Goal: Task Accomplishment & Management: Complete application form

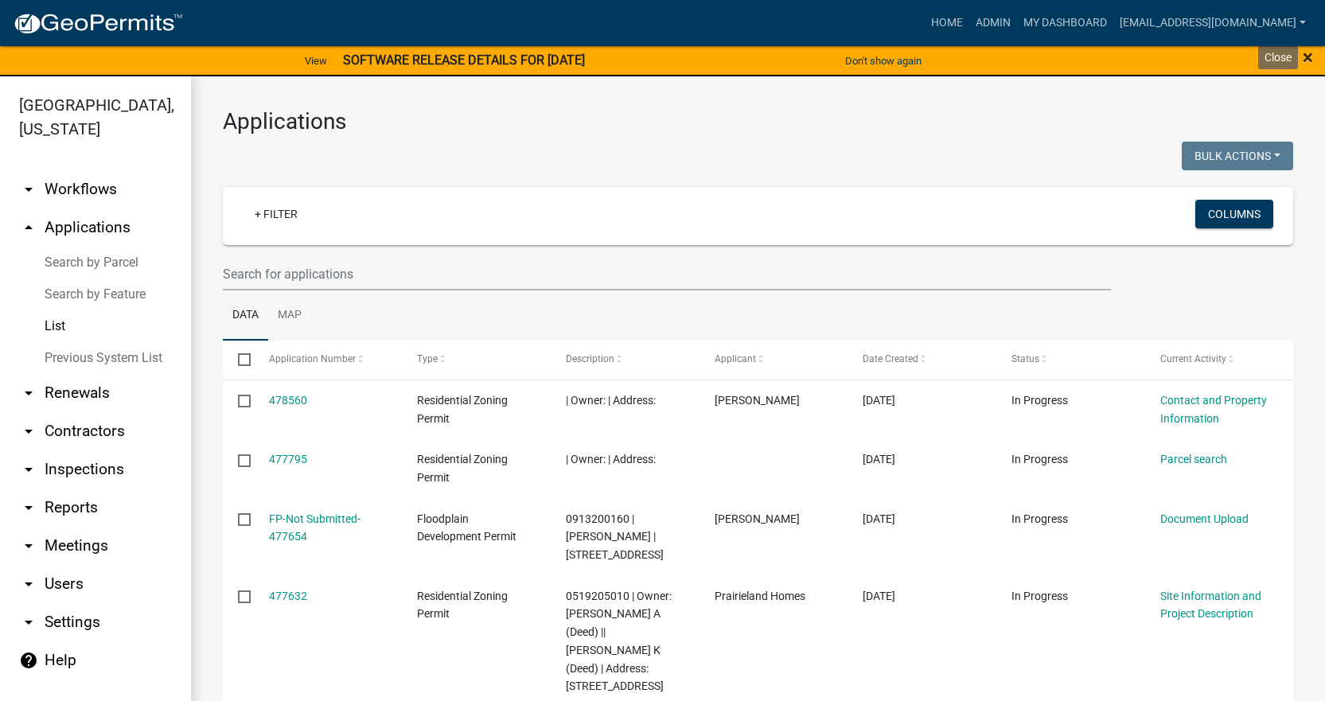
click at [1309, 56] on span "×" at bounding box center [1308, 57] width 10 height 22
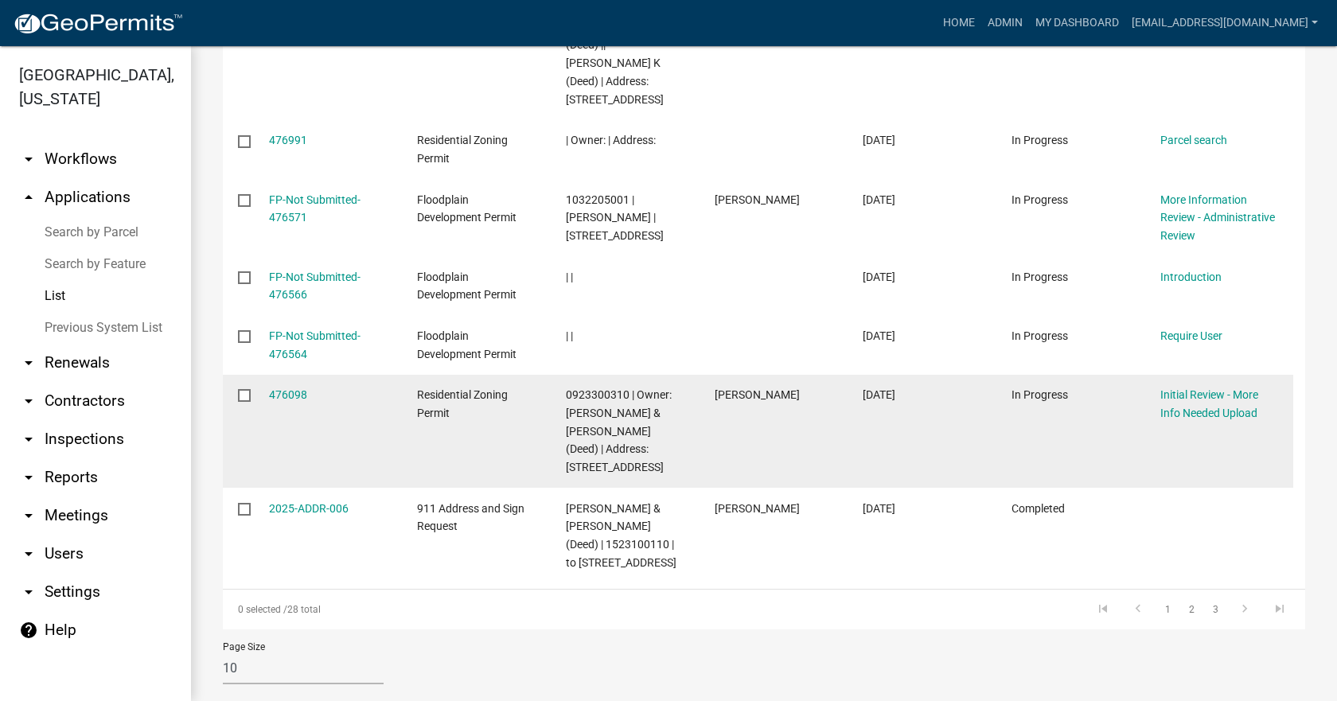
scroll to position [585, 0]
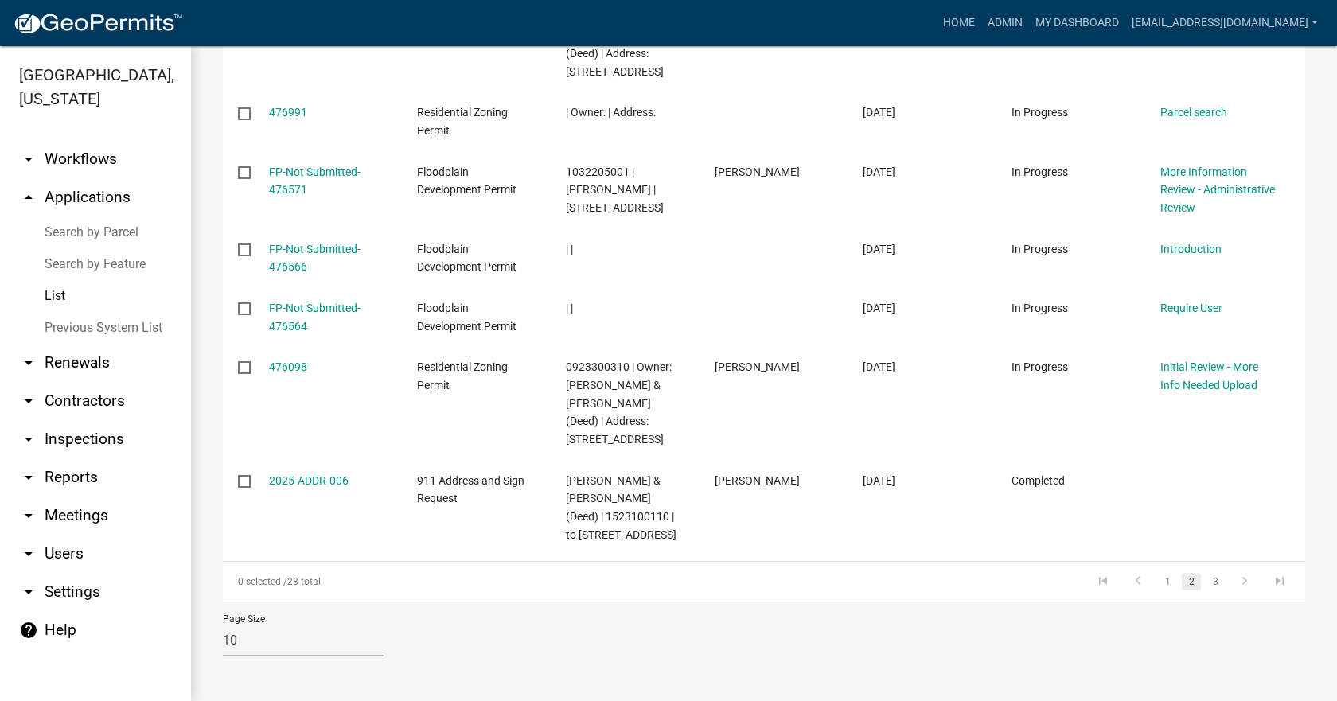
click at [1182, 581] on link "2" at bounding box center [1191, 582] width 19 height 18
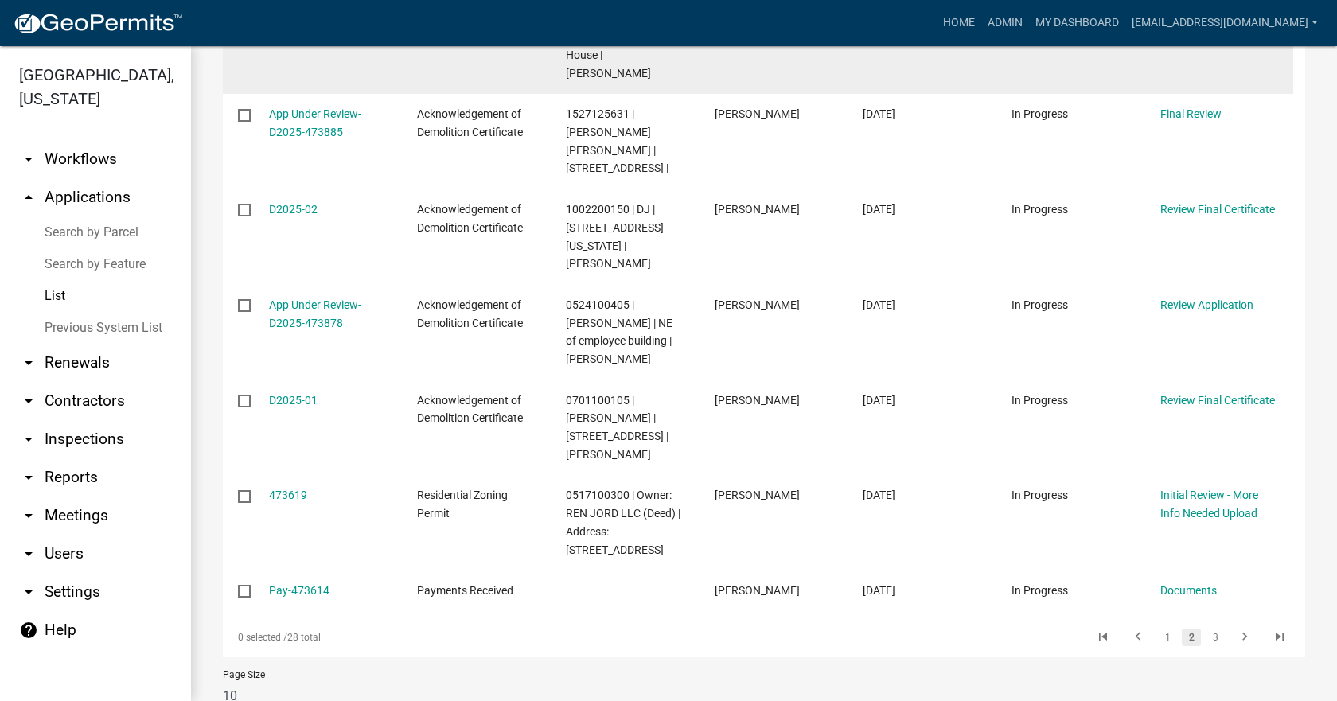
scroll to position [585, 0]
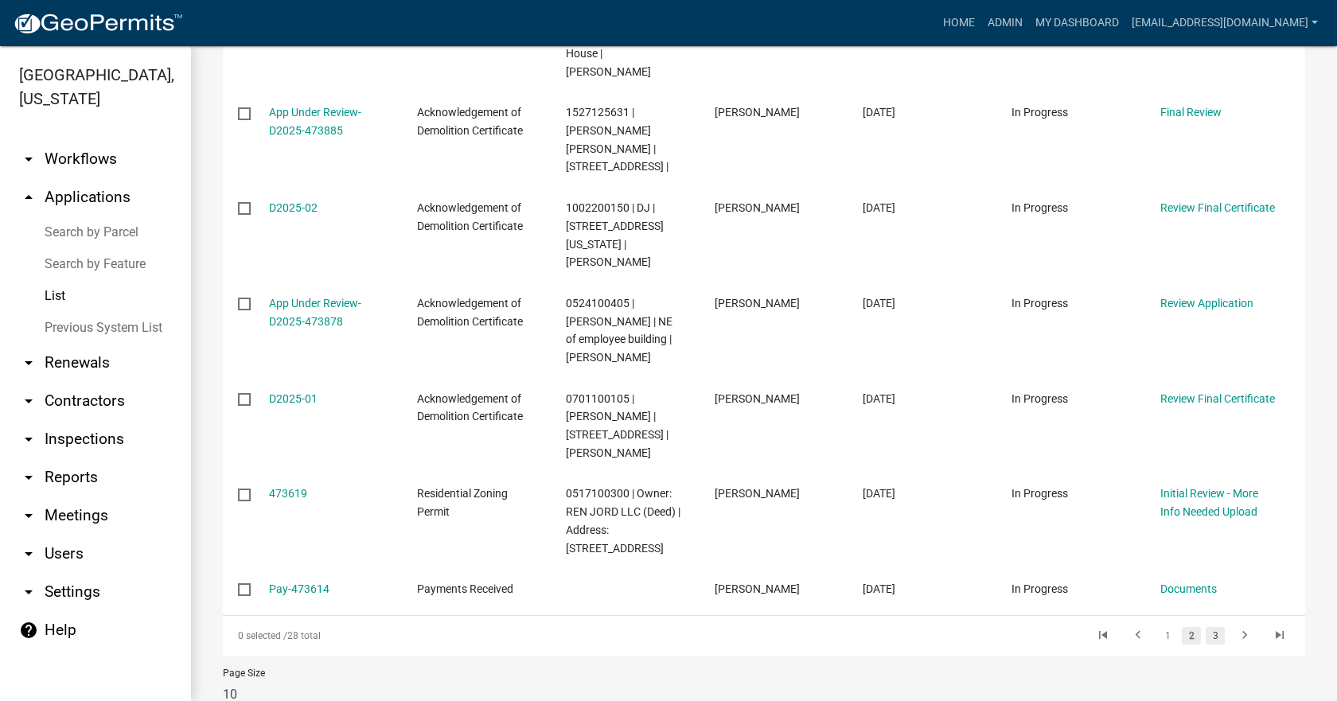
click at [1205, 627] on link "3" at bounding box center [1214, 636] width 19 height 18
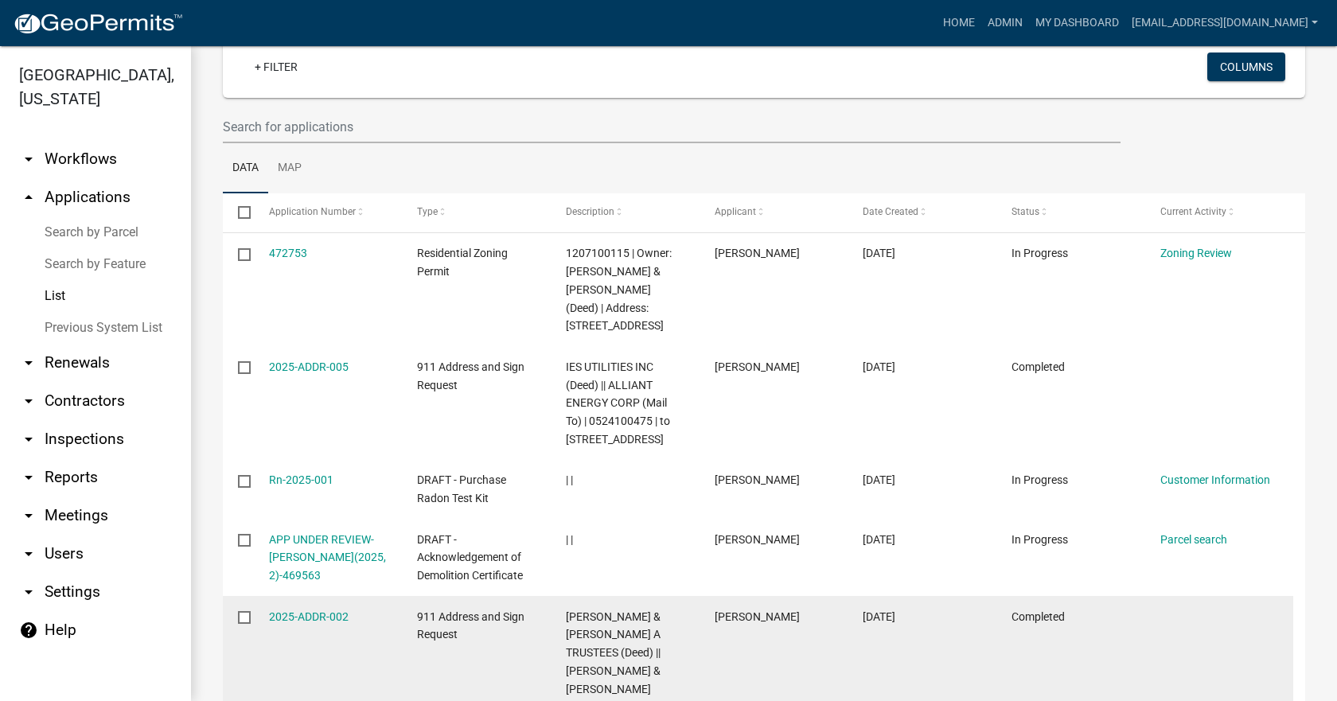
scroll to position [91, 0]
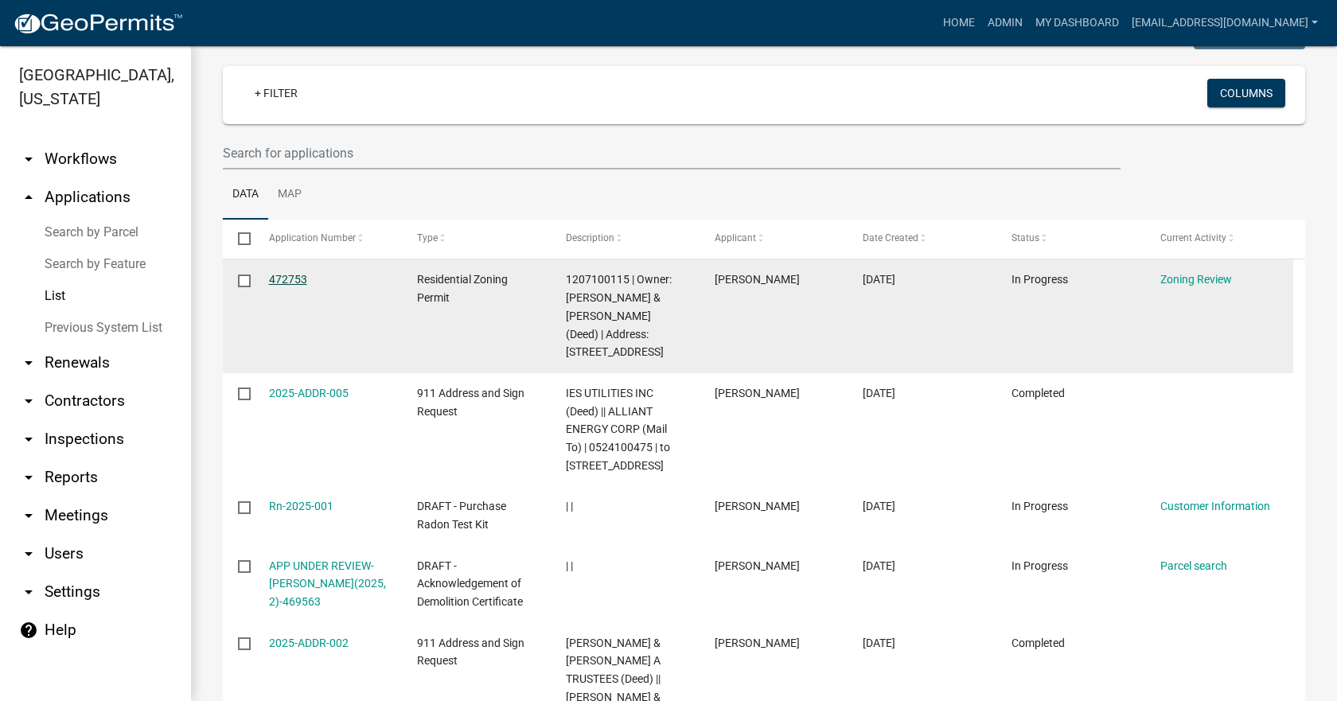
click at [284, 279] on link "472753" at bounding box center [288, 279] width 38 height 13
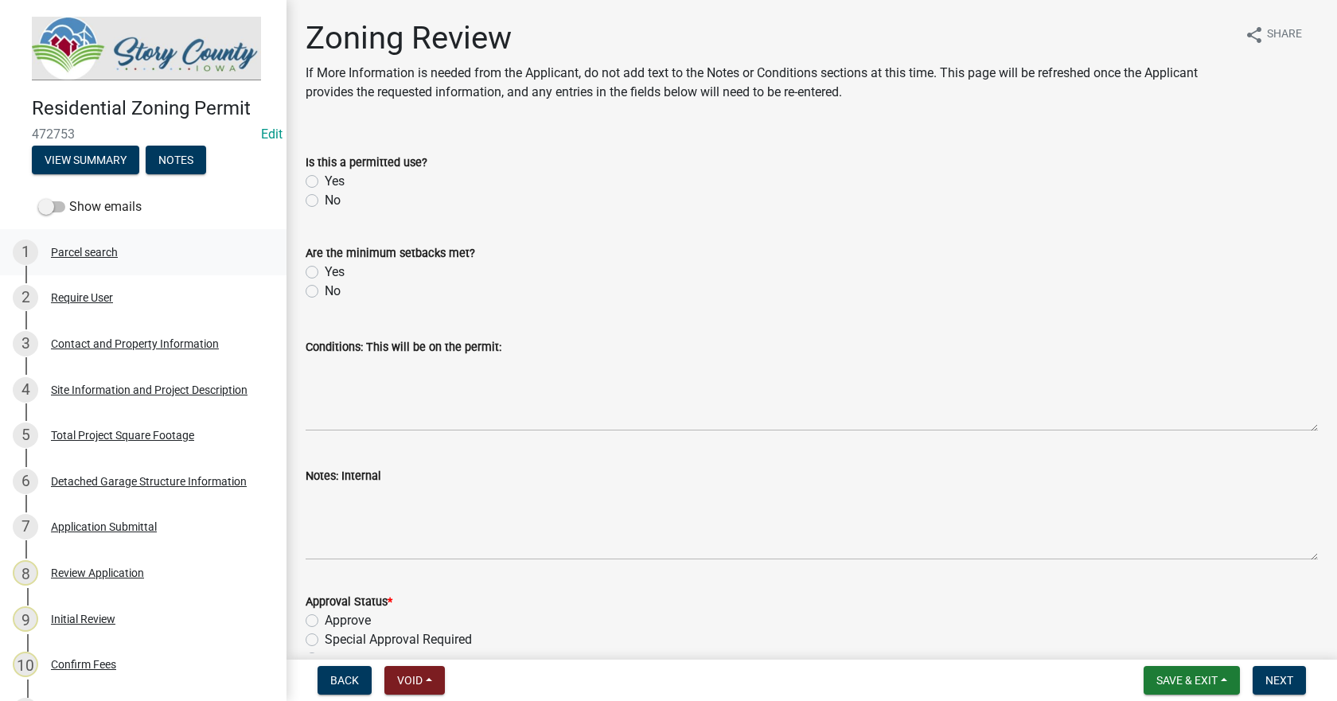
click at [83, 255] on div "Parcel search" at bounding box center [84, 252] width 67 height 11
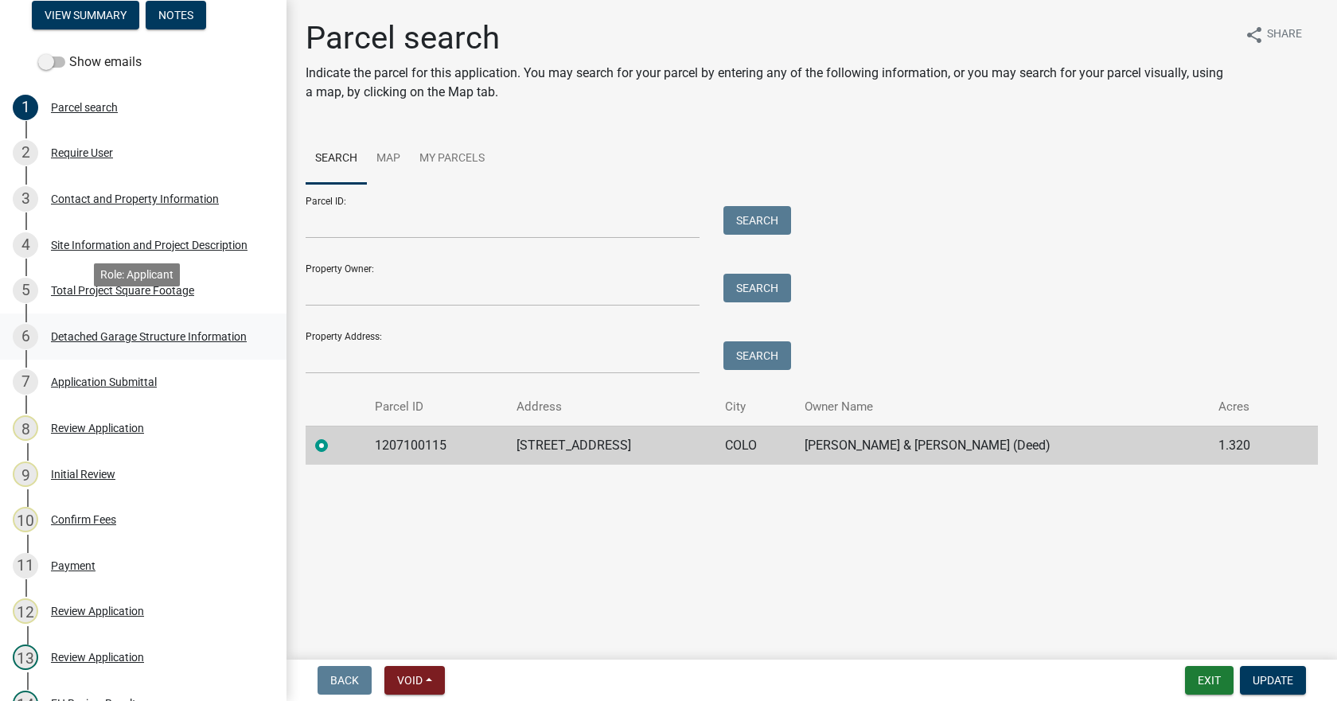
scroll to position [159, 0]
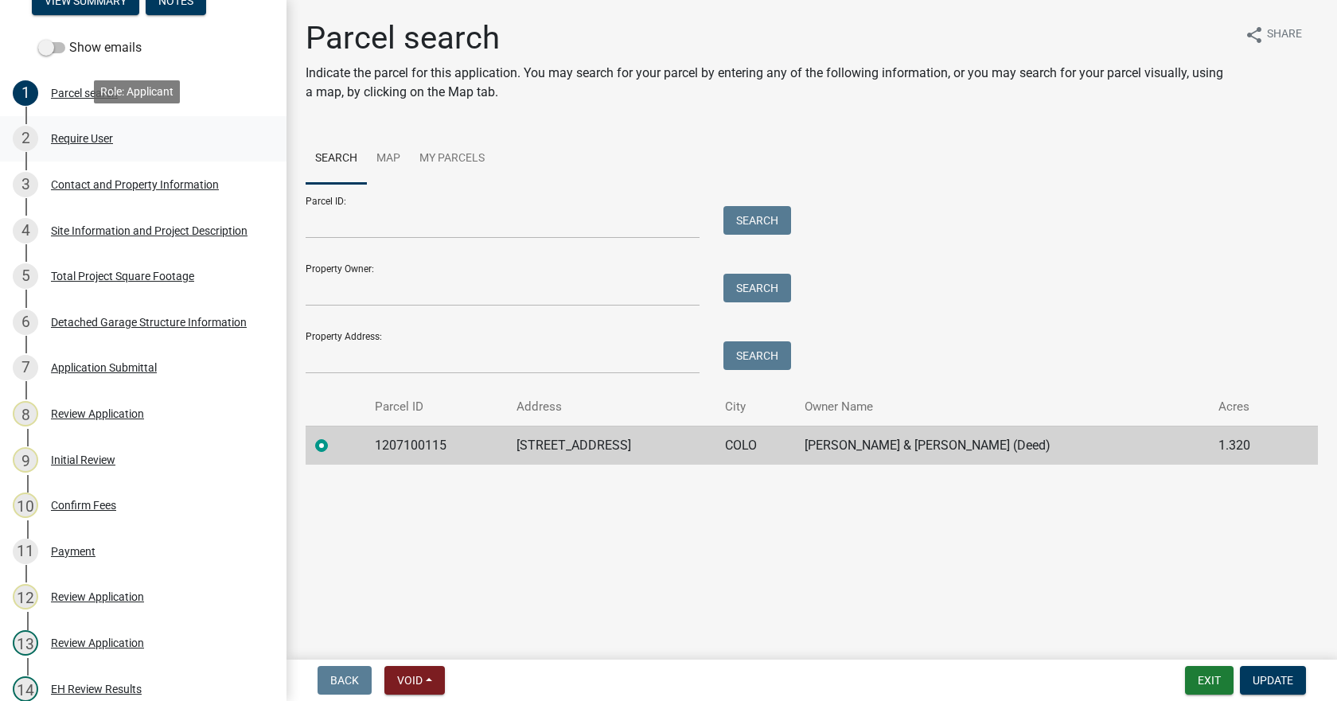
click at [72, 133] on div "Require User" at bounding box center [82, 138] width 62 height 11
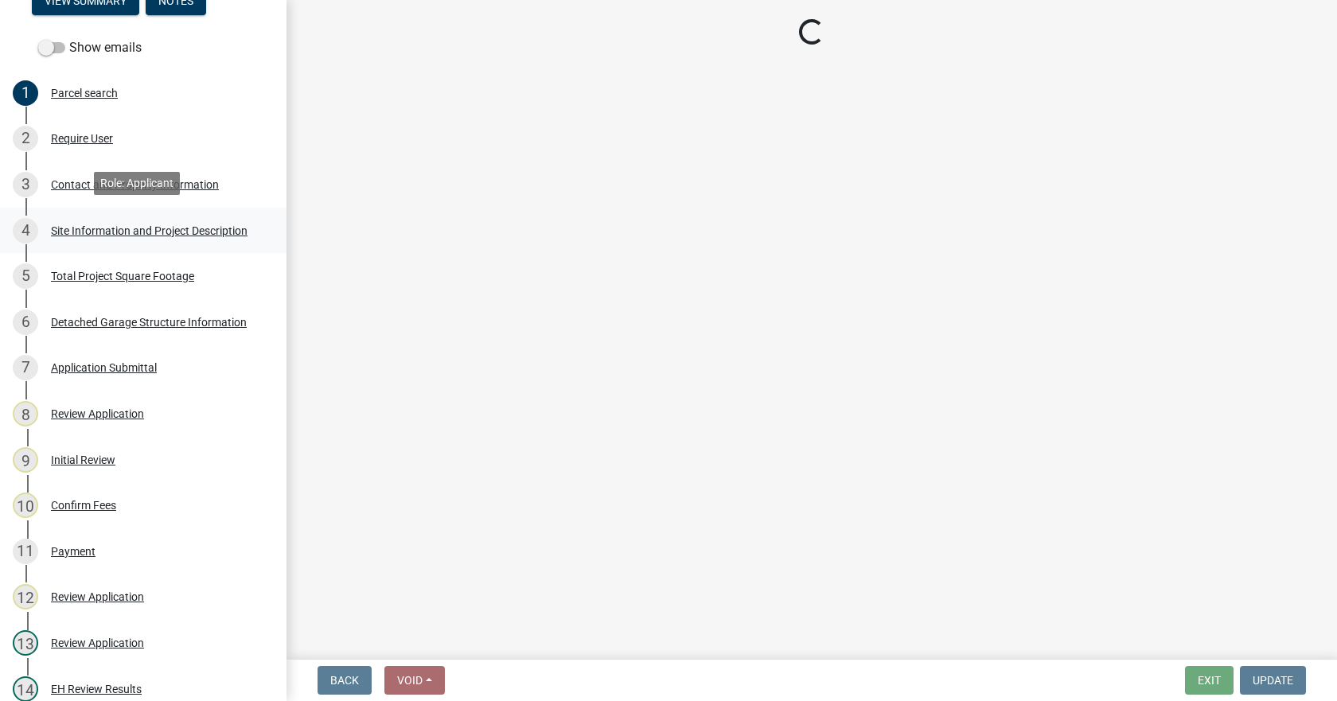
click at [76, 229] on div "Site Information and Project Description" at bounding box center [149, 230] width 197 height 11
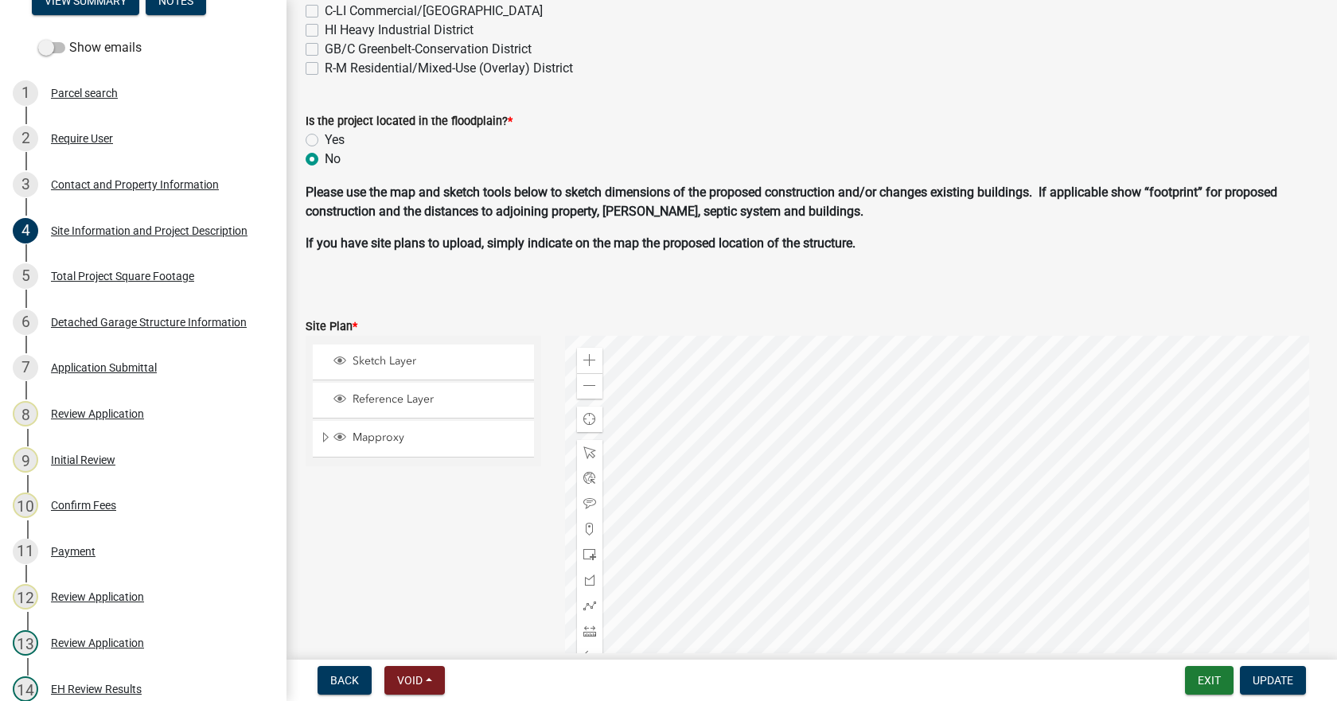
scroll to position [855, 0]
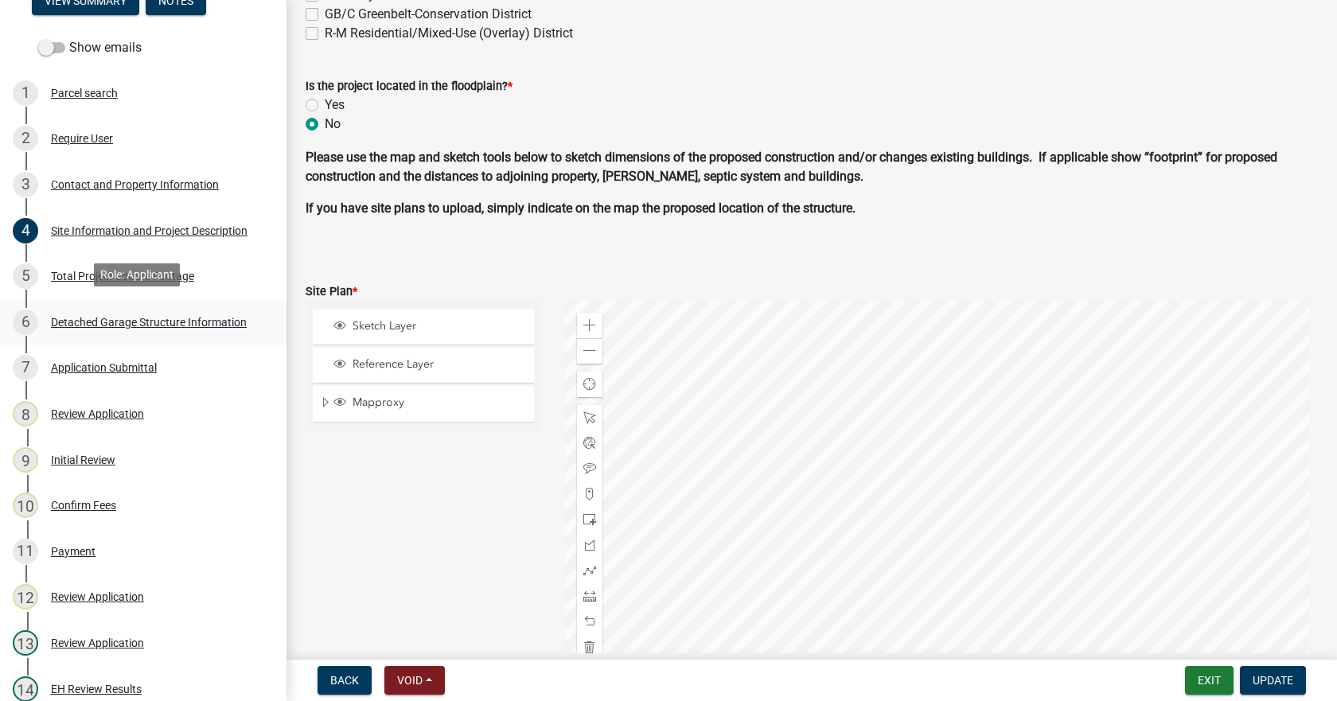
click at [62, 317] on div "Detached Garage Structure Information" at bounding box center [149, 322] width 196 height 11
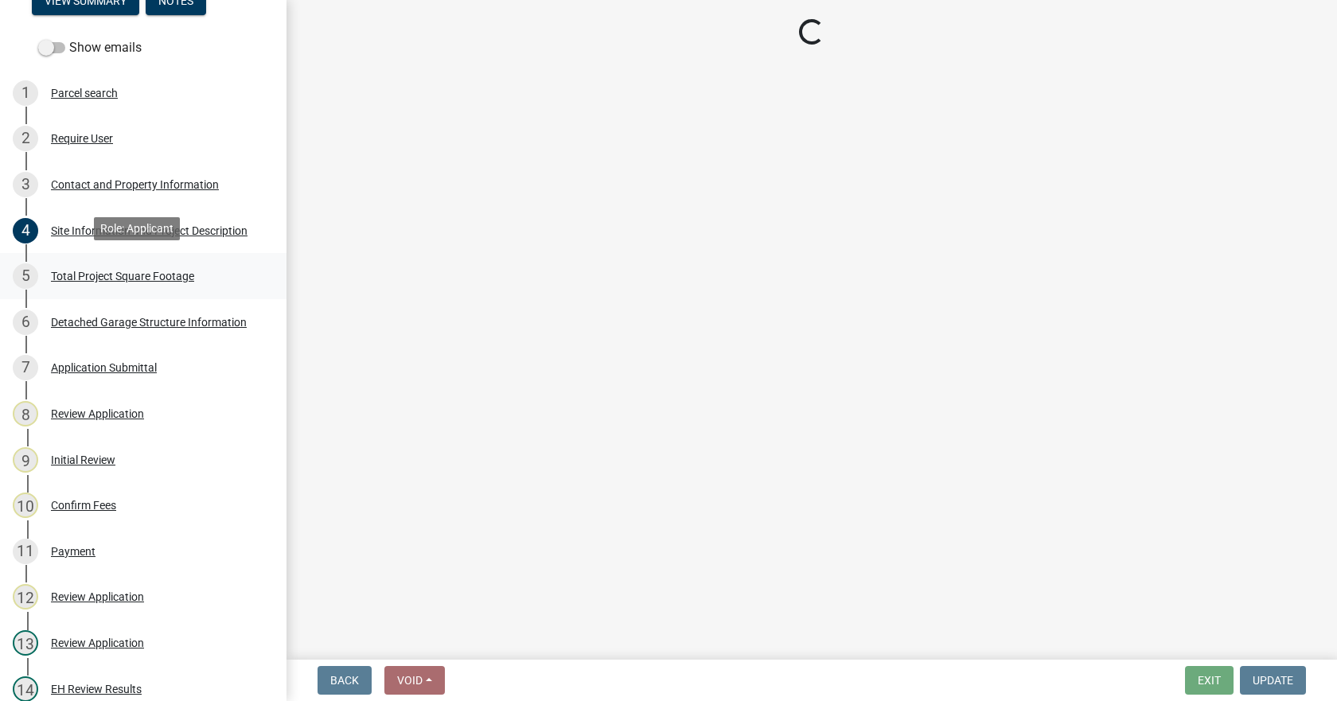
click at [66, 273] on div "Total Project Square Footage" at bounding box center [122, 276] width 143 height 11
select select "4856bd93-9ddf-4661-99e4-973d6d44f35d"
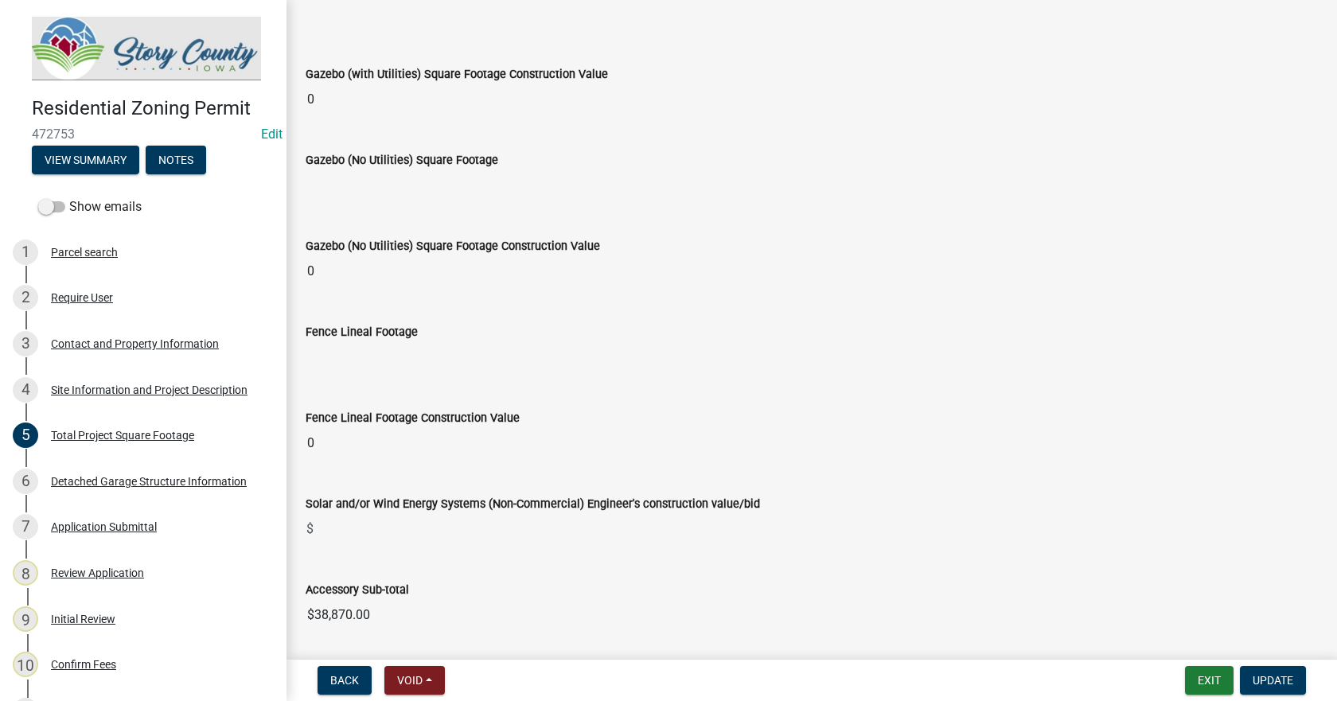
scroll to position [6186, 0]
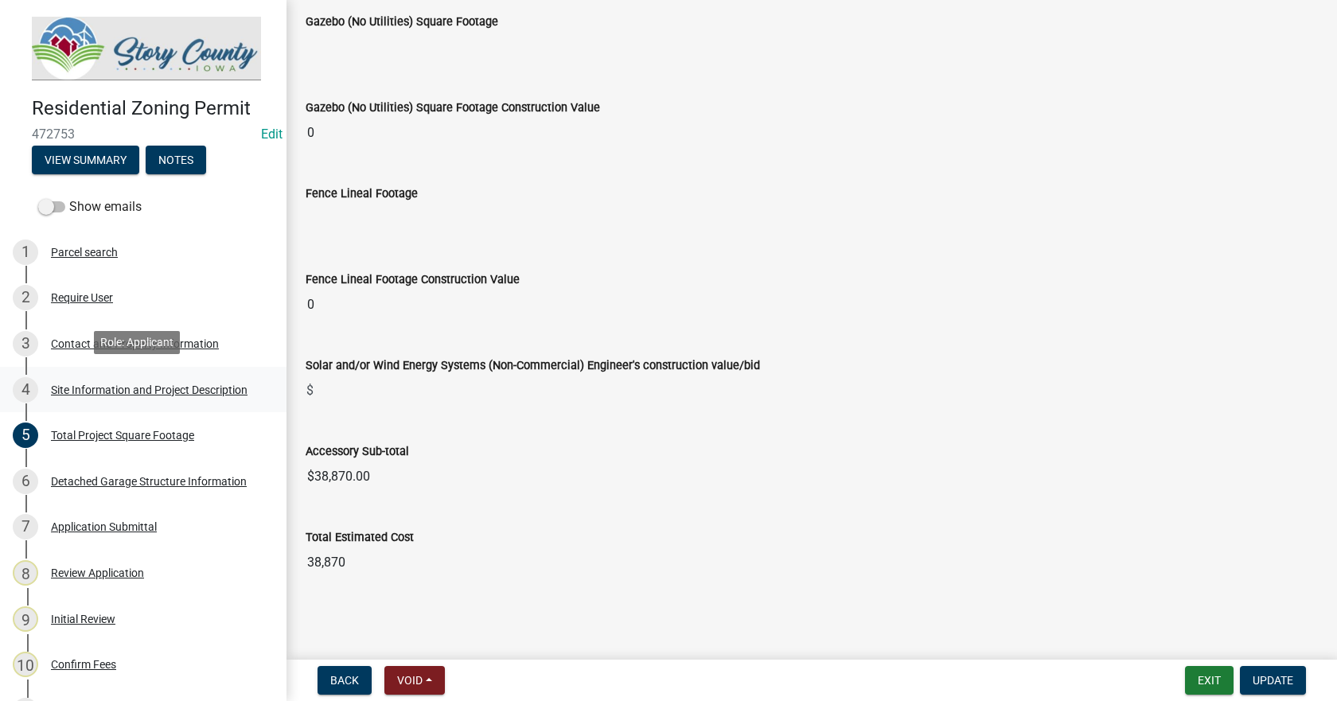
click at [68, 387] on div "Site Information and Project Description" at bounding box center [149, 389] width 197 height 11
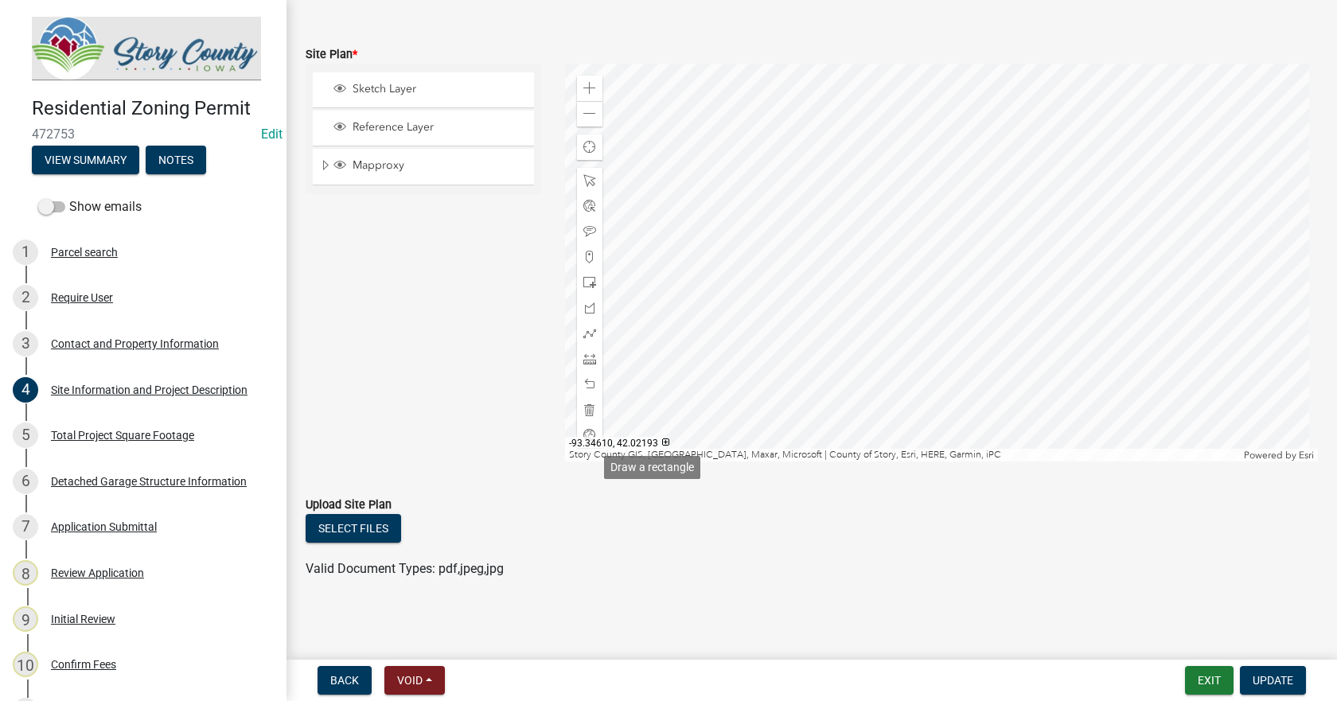
scroll to position [1093, 0]
click at [127, 481] on div "Detached Garage Structure Information" at bounding box center [149, 481] width 196 height 11
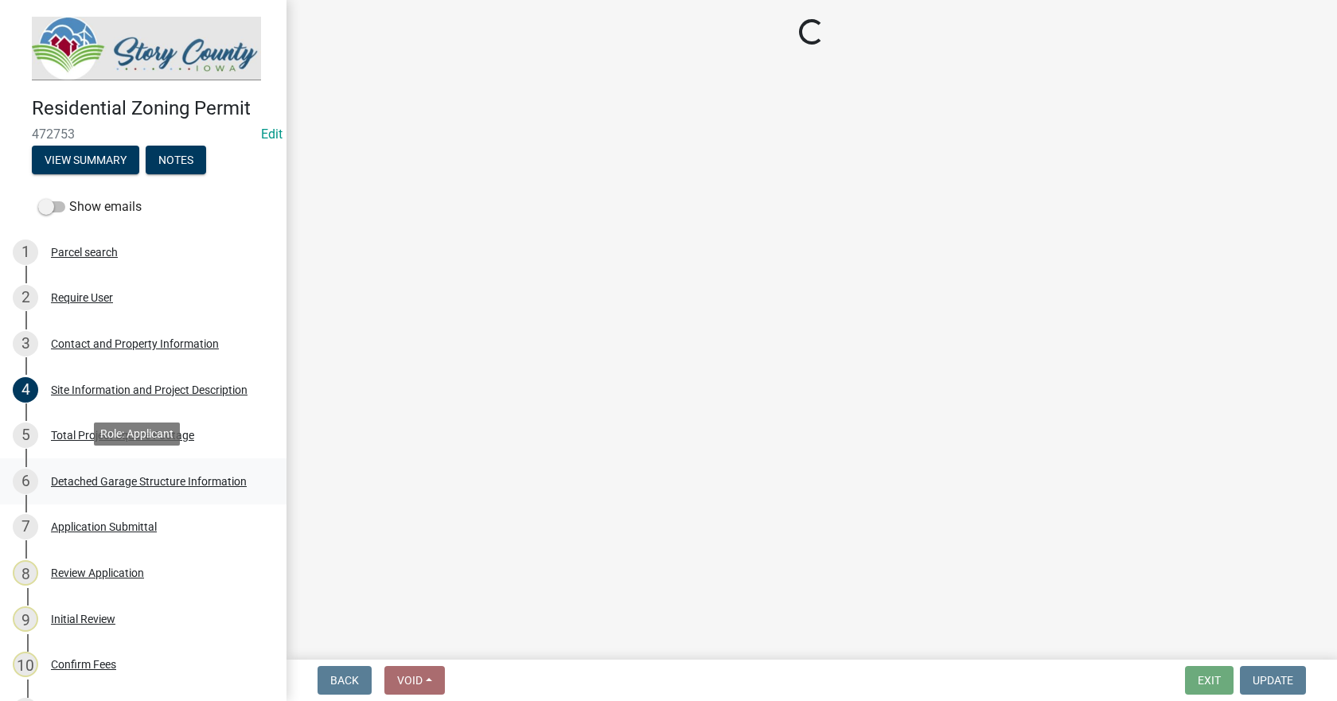
scroll to position [0, 0]
select select "4856bd93-9ddf-4661-99e4-973d6d44f35d"
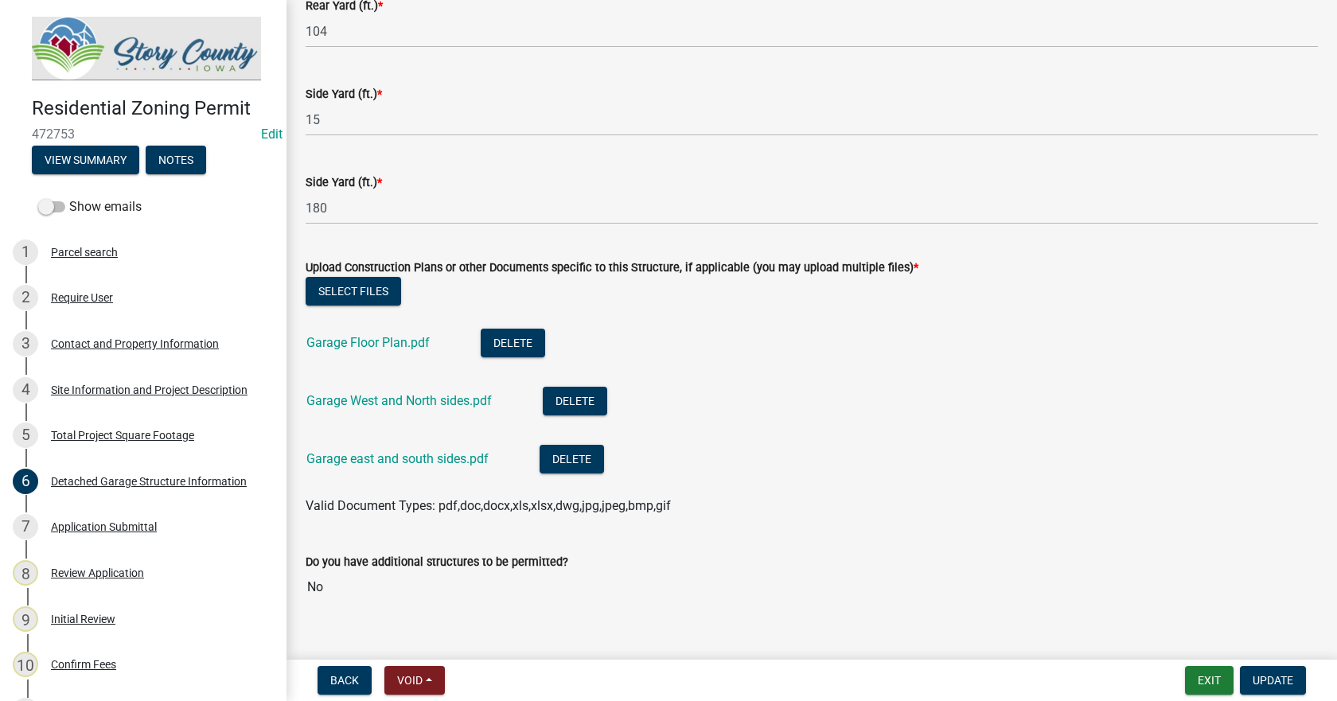
scroll to position [998, 0]
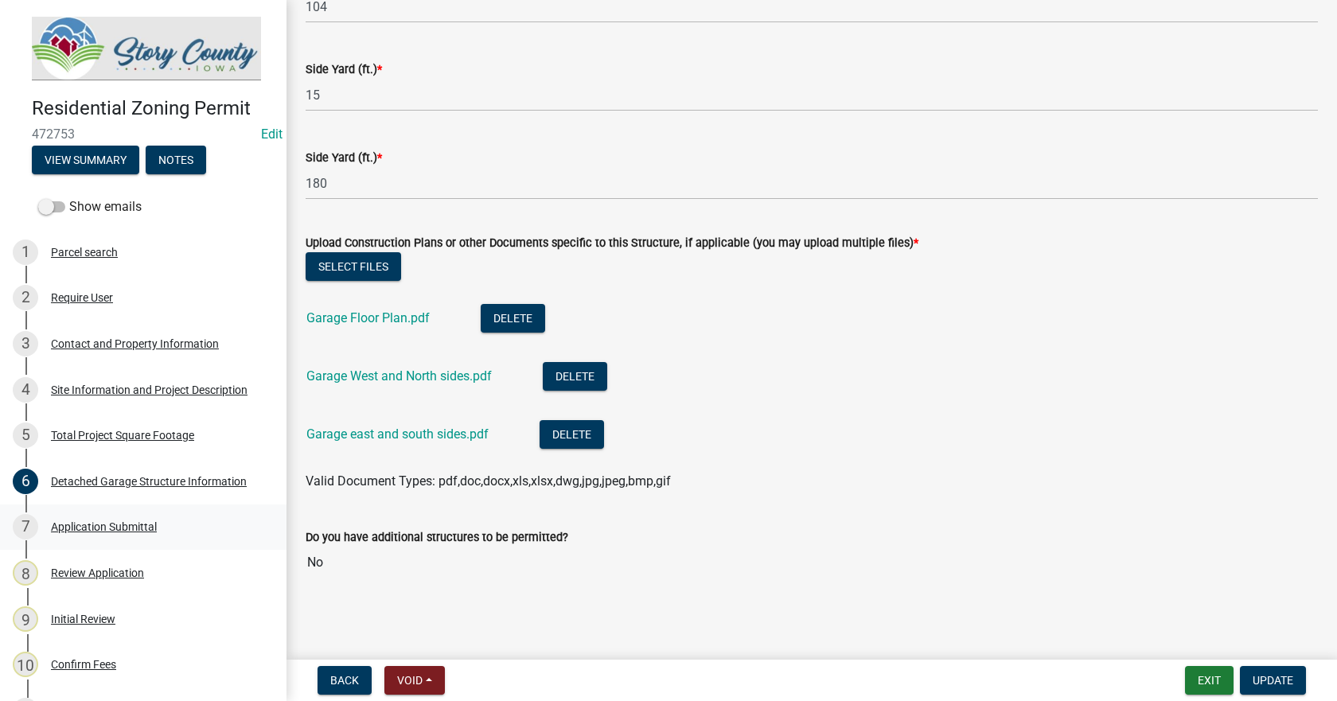
click at [78, 521] on div "Application Submittal" at bounding box center [104, 526] width 106 height 11
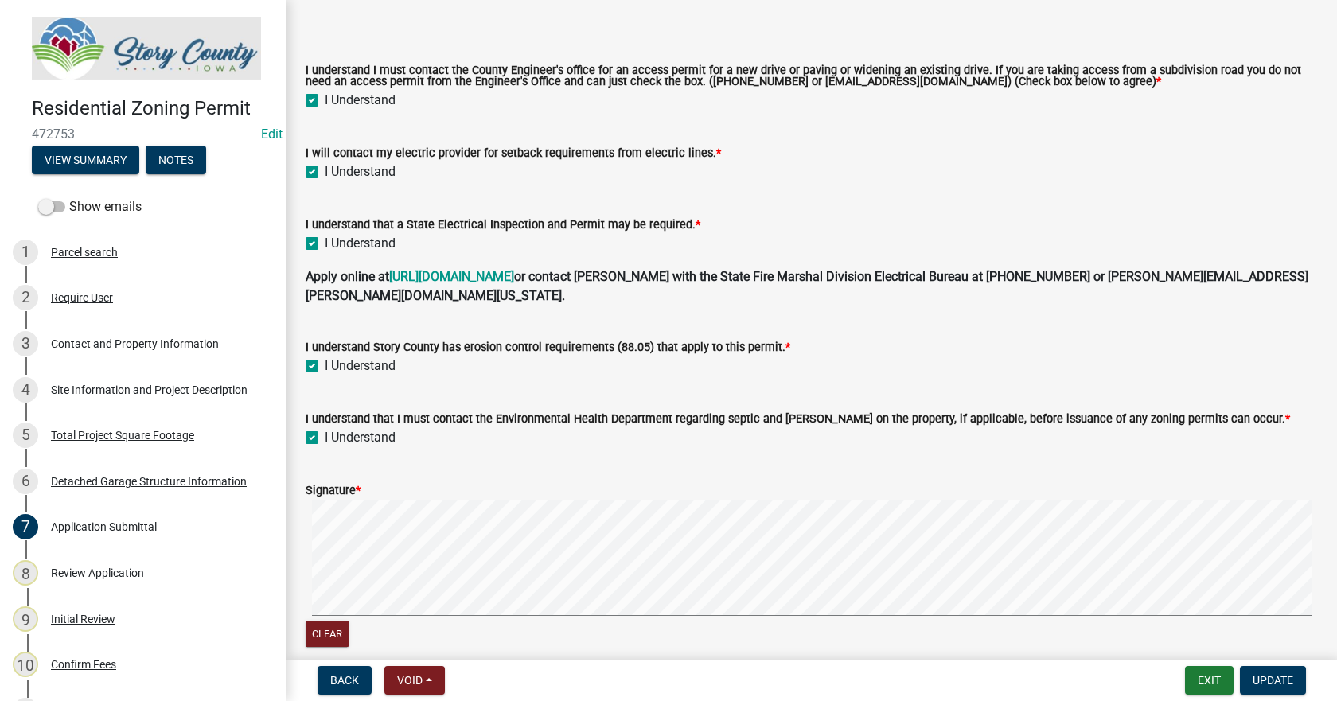
scroll to position [239, 0]
click at [74, 567] on div "Review Application" at bounding box center [97, 572] width 93 height 11
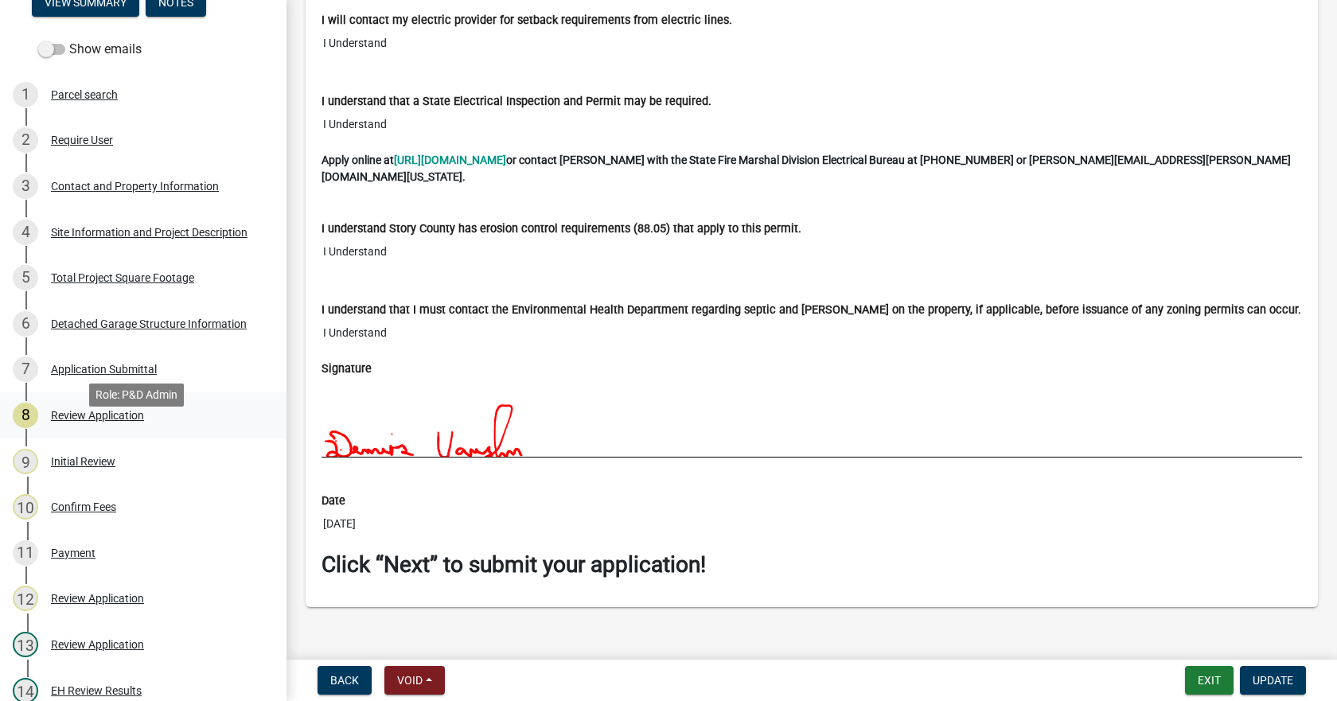
scroll to position [159, 0]
click at [57, 454] on div "Initial Review" at bounding box center [83, 459] width 64 height 11
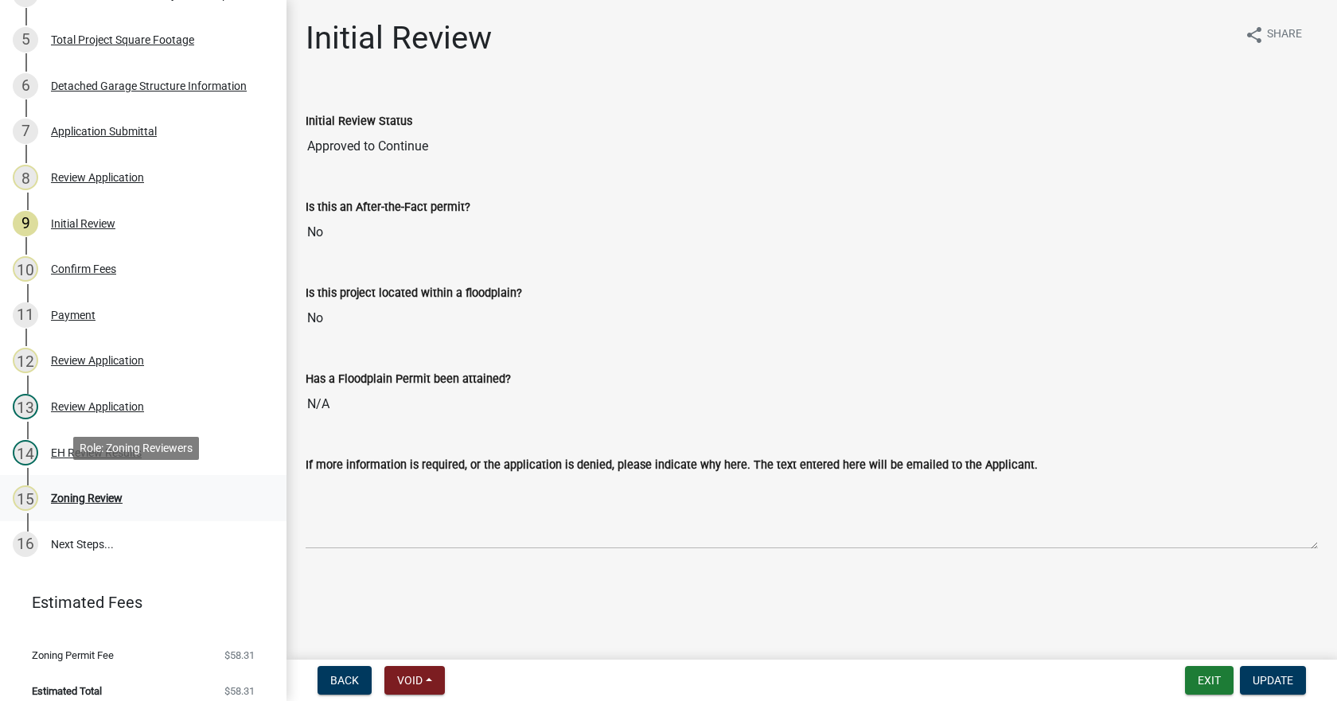
scroll to position [398, 0]
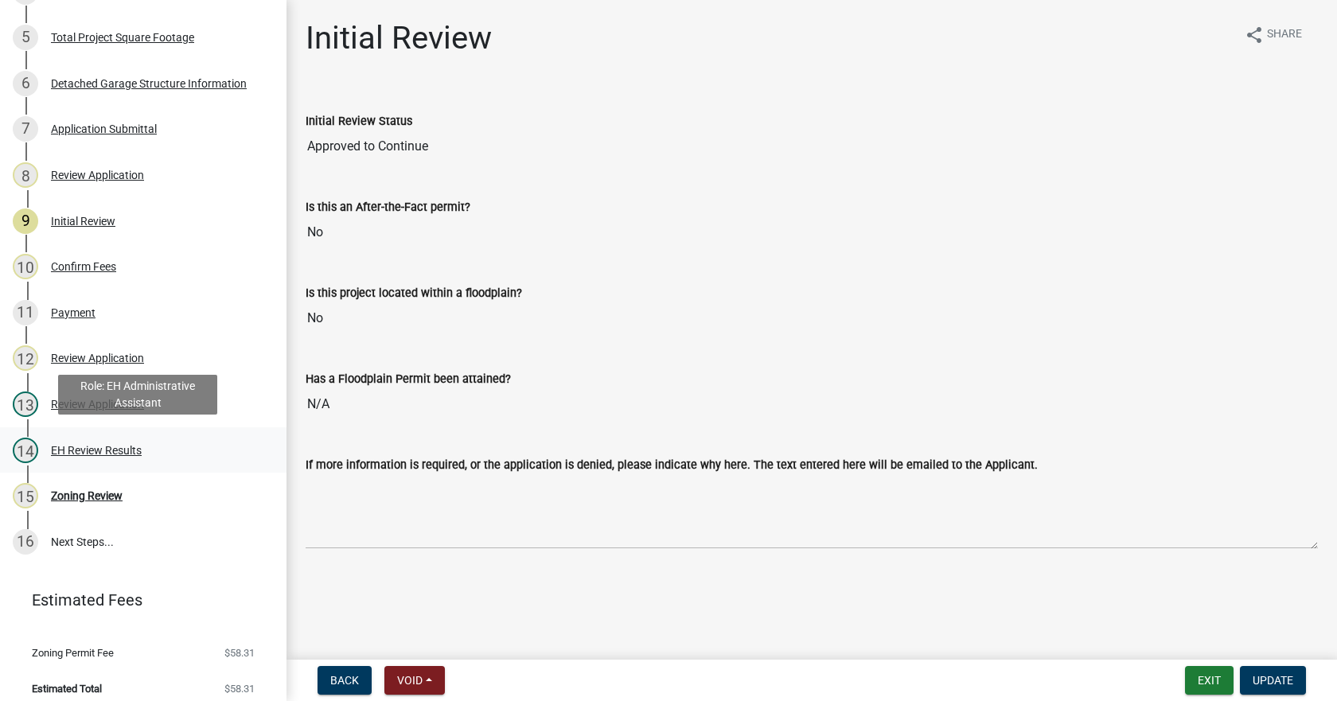
click at [64, 445] on div "EH Review Results" at bounding box center [96, 450] width 91 height 11
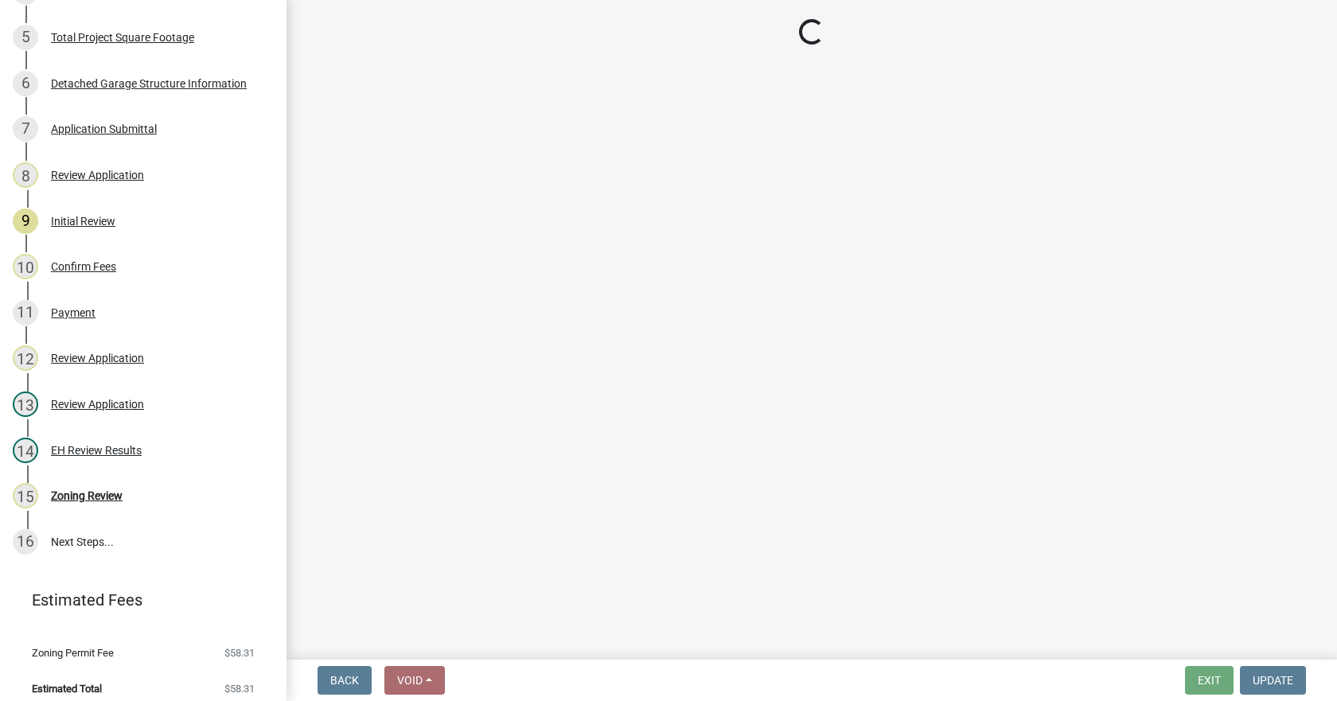
select select "8bf7d38c-bb5c-4fdd-bc6b-6b24962e0e1b"
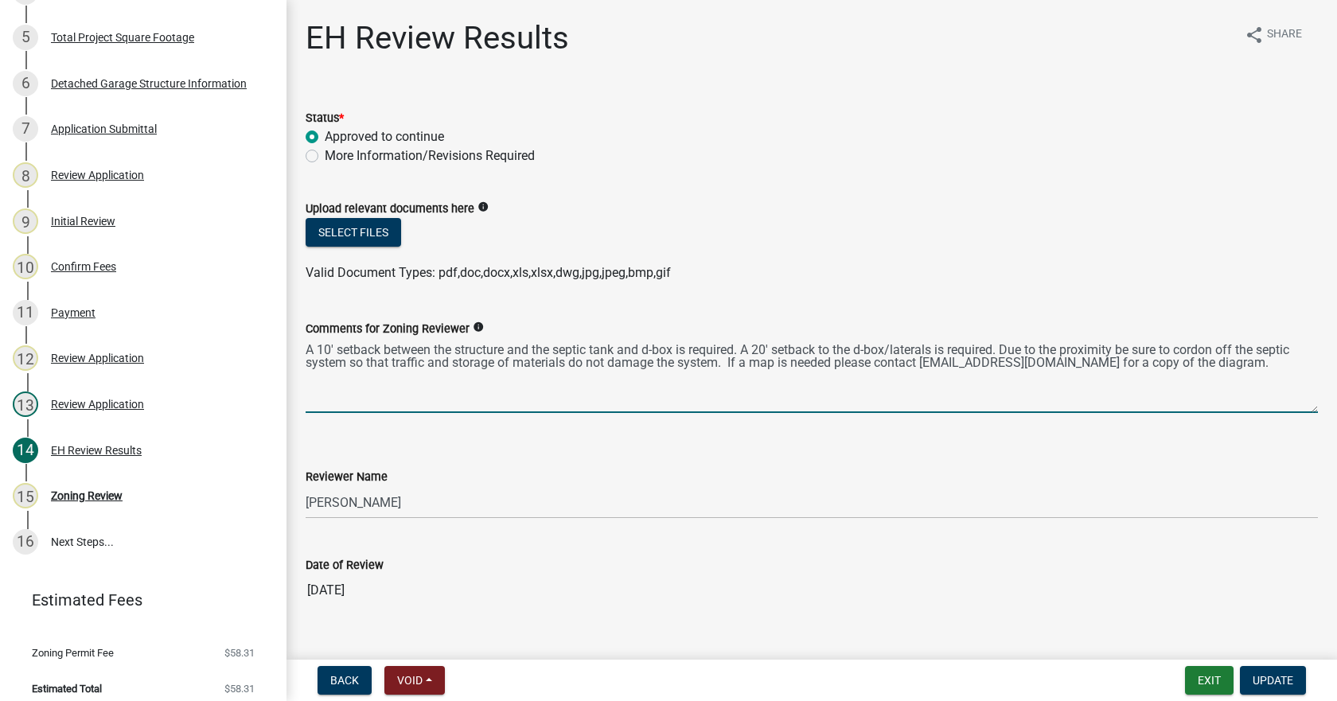
click at [382, 359] on textarea "A 10' setback between the structure and the septic tank and d-box is required. …" at bounding box center [812, 375] width 1012 height 75
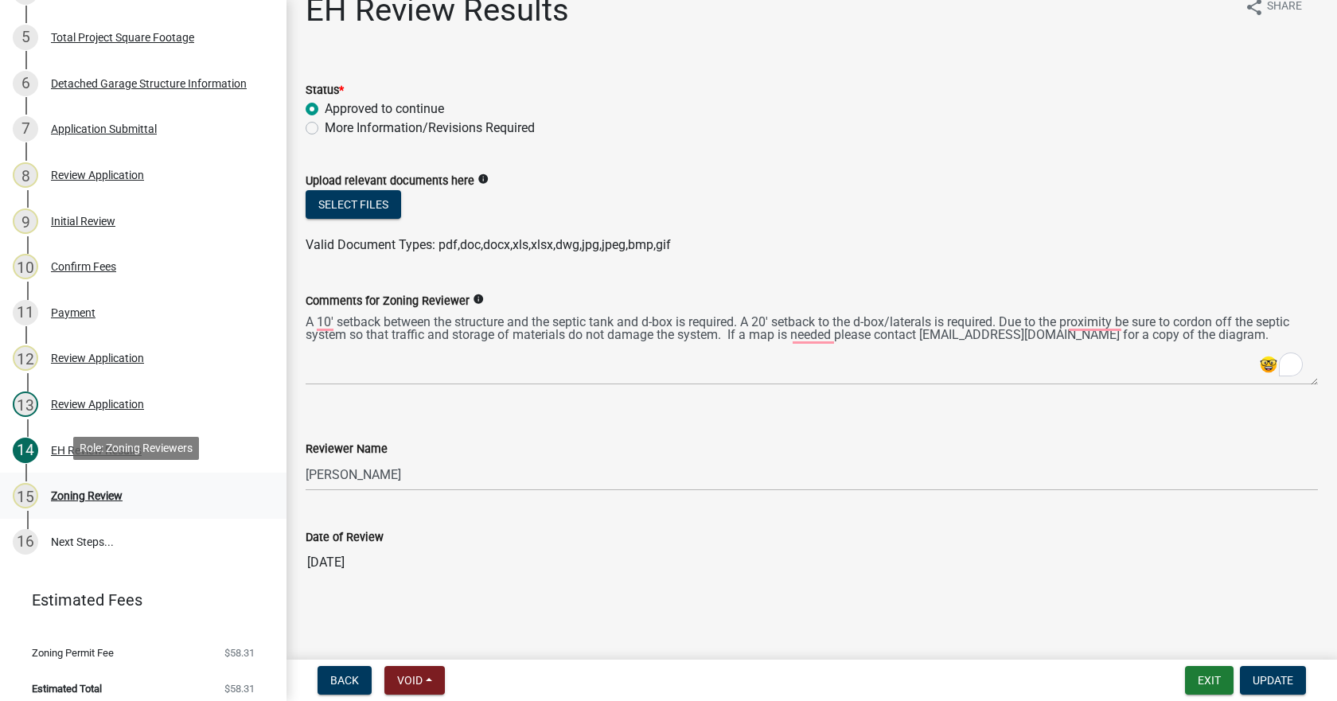
click at [69, 490] on div "Zoning Review" at bounding box center [87, 495] width 72 height 11
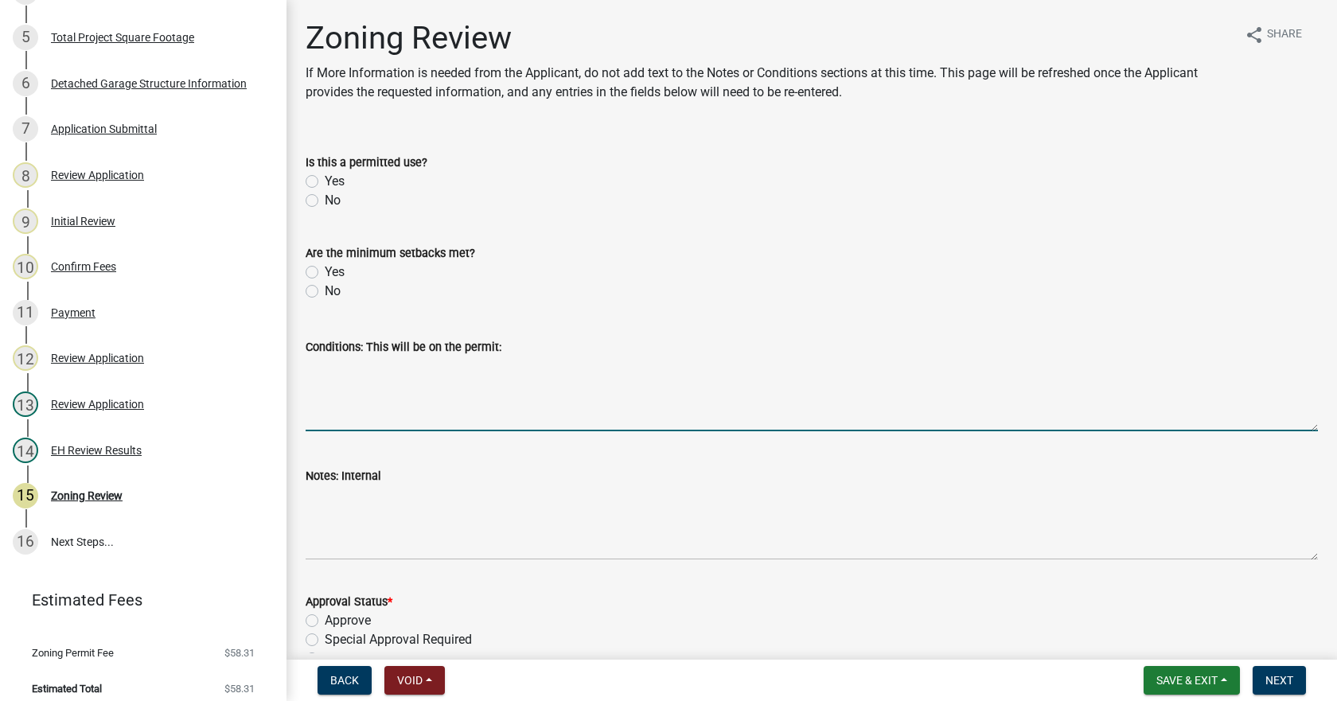
click at [352, 417] on textarea "Conditions: This will be on the permit:" at bounding box center [812, 393] width 1012 height 75
paste textarea "A 10' setback between the structure and the septic tank and d-box is required. …"
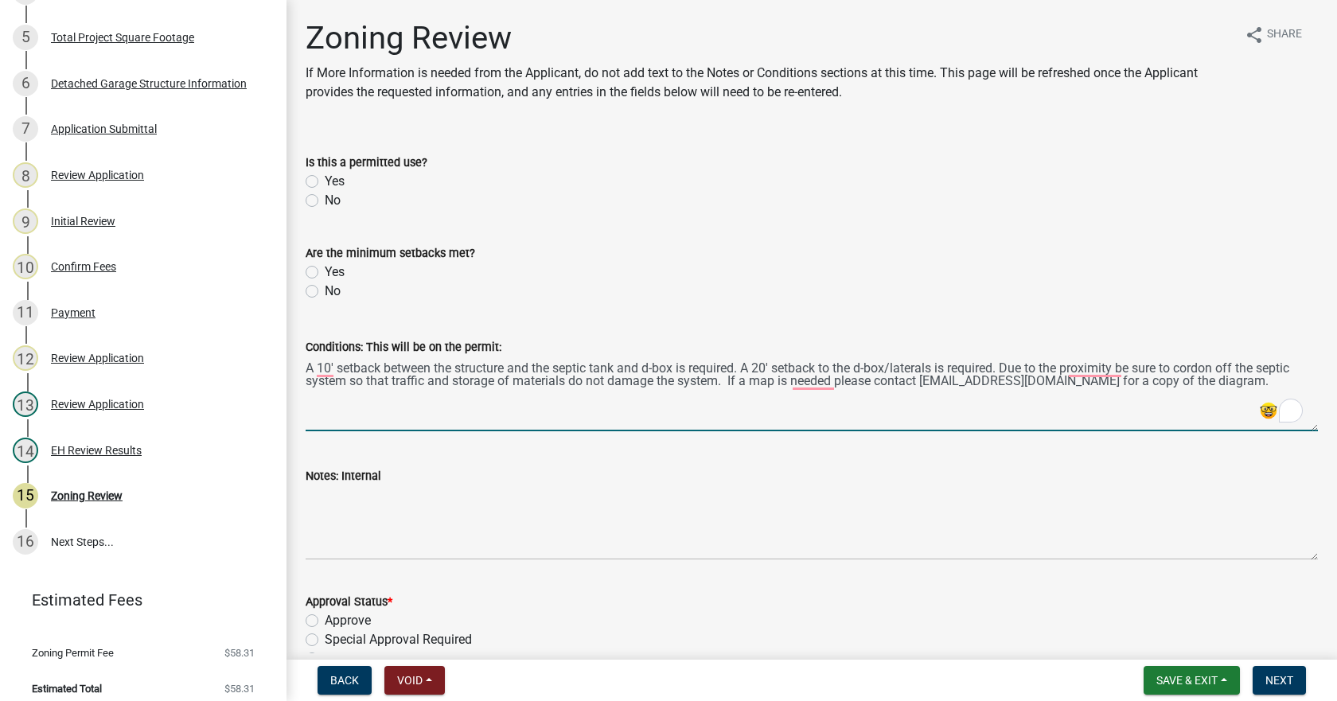
type textarea "A 10' setback between the structure and the septic tank and d-box is required. …"
click at [325, 181] on label "Yes" at bounding box center [335, 181] width 20 height 19
click at [325, 181] on input "Yes" at bounding box center [330, 177] width 10 height 10
radio input "true"
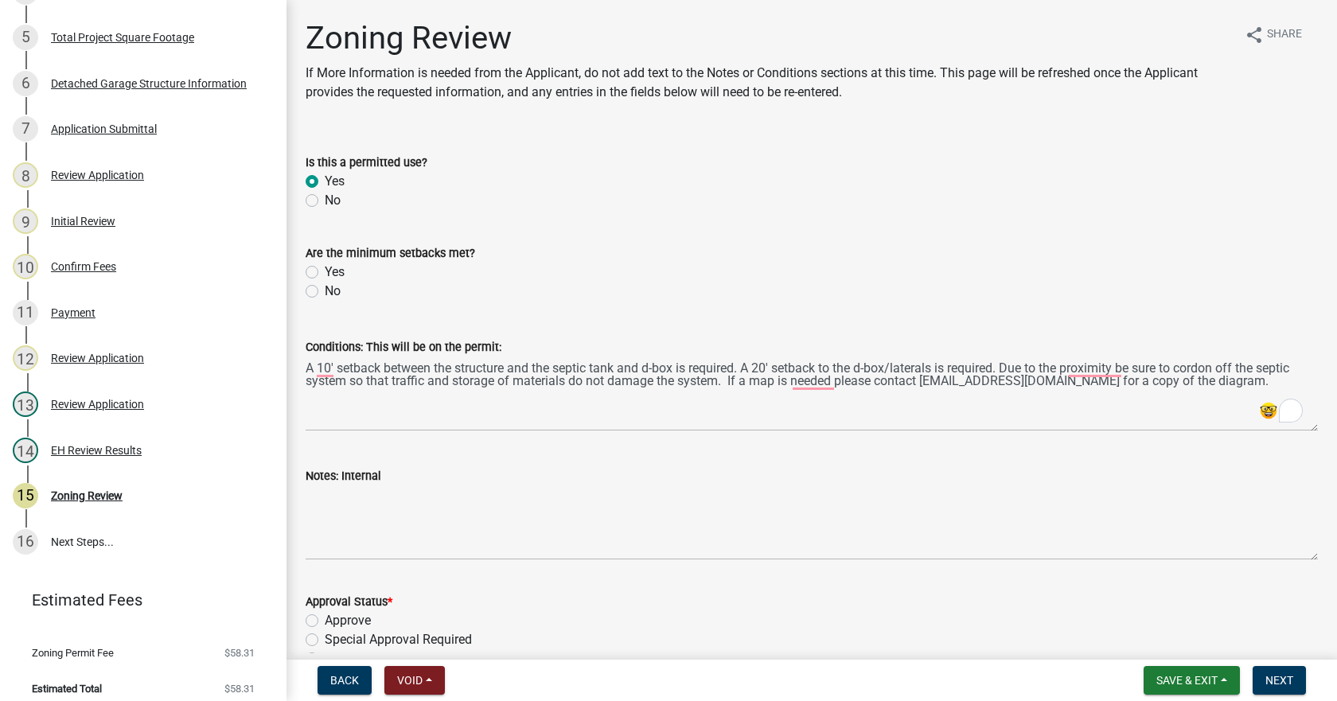
click at [325, 274] on label "Yes" at bounding box center [335, 272] width 20 height 19
click at [325, 273] on input "Yes" at bounding box center [330, 268] width 10 height 10
radio input "true"
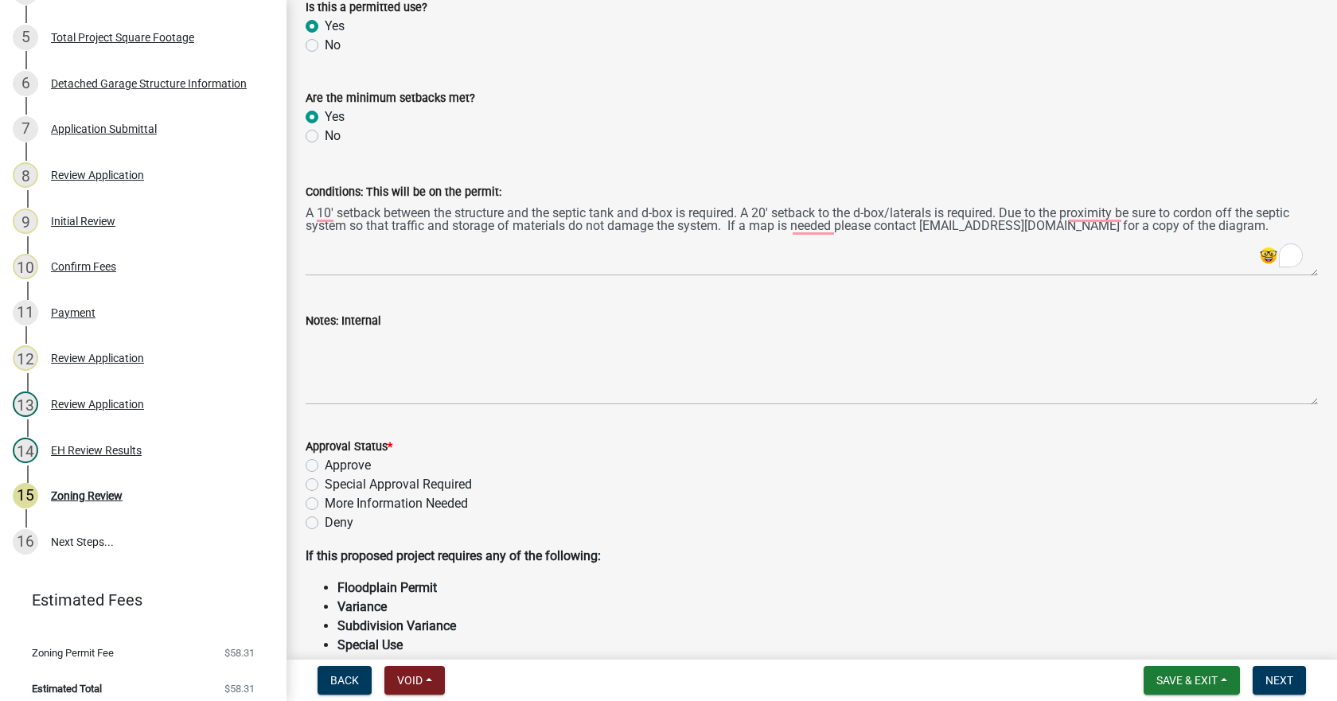
scroll to position [239, 0]
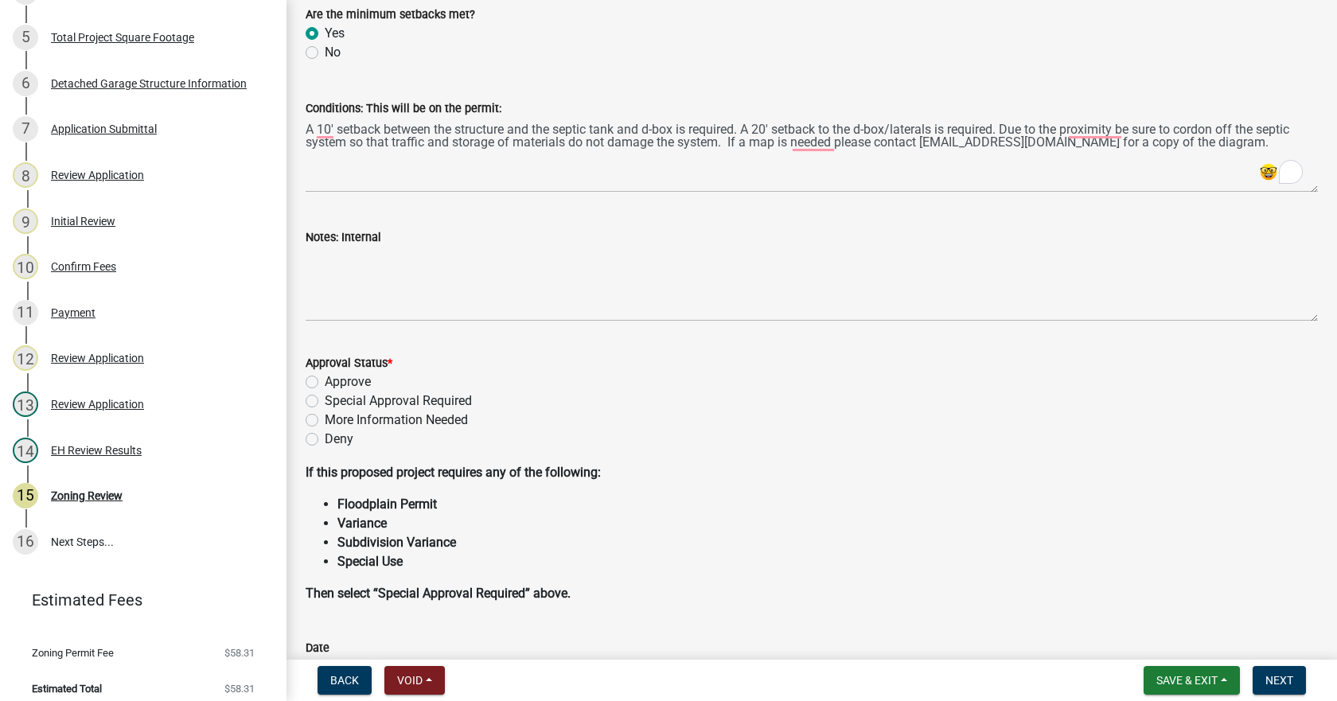
click at [325, 382] on label "Approve" at bounding box center [348, 381] width 46 height 19
click at [325, 382] on input "Approve" at bounding box center [330, 377] width 10 height 10
radio input "true"
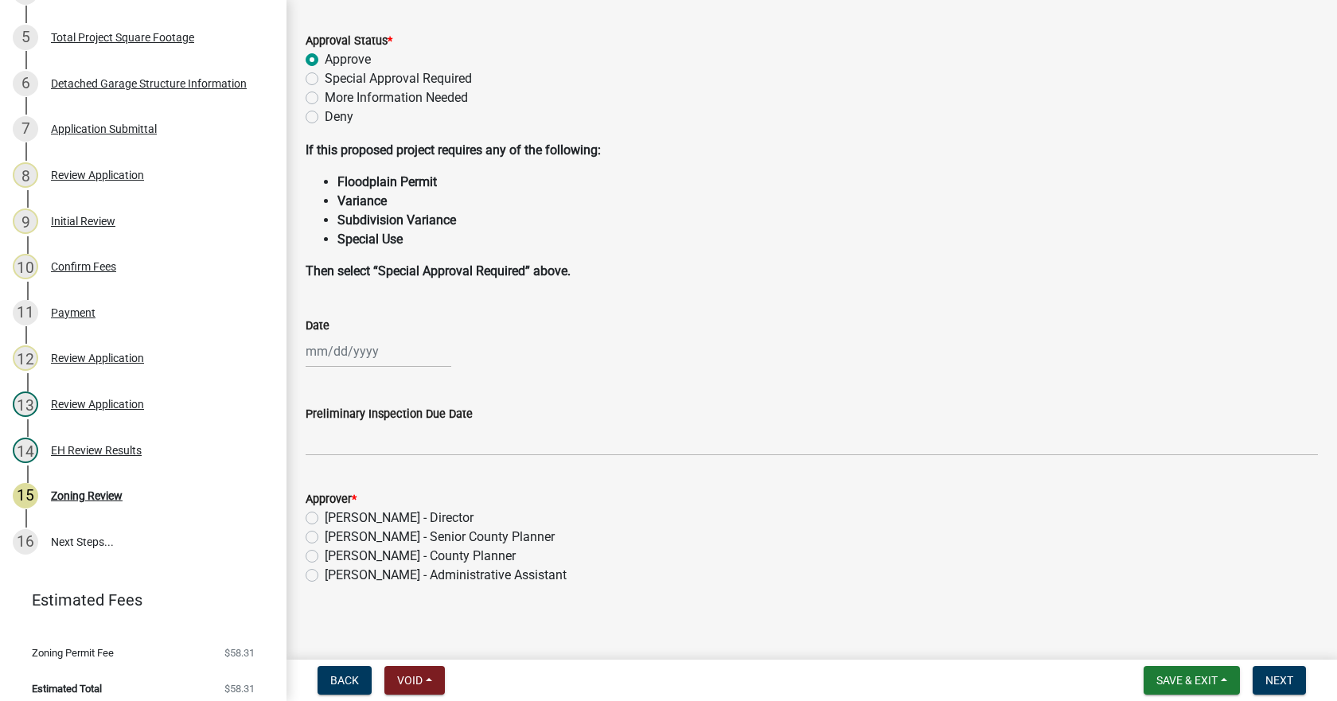
scroll to position [569, 0]
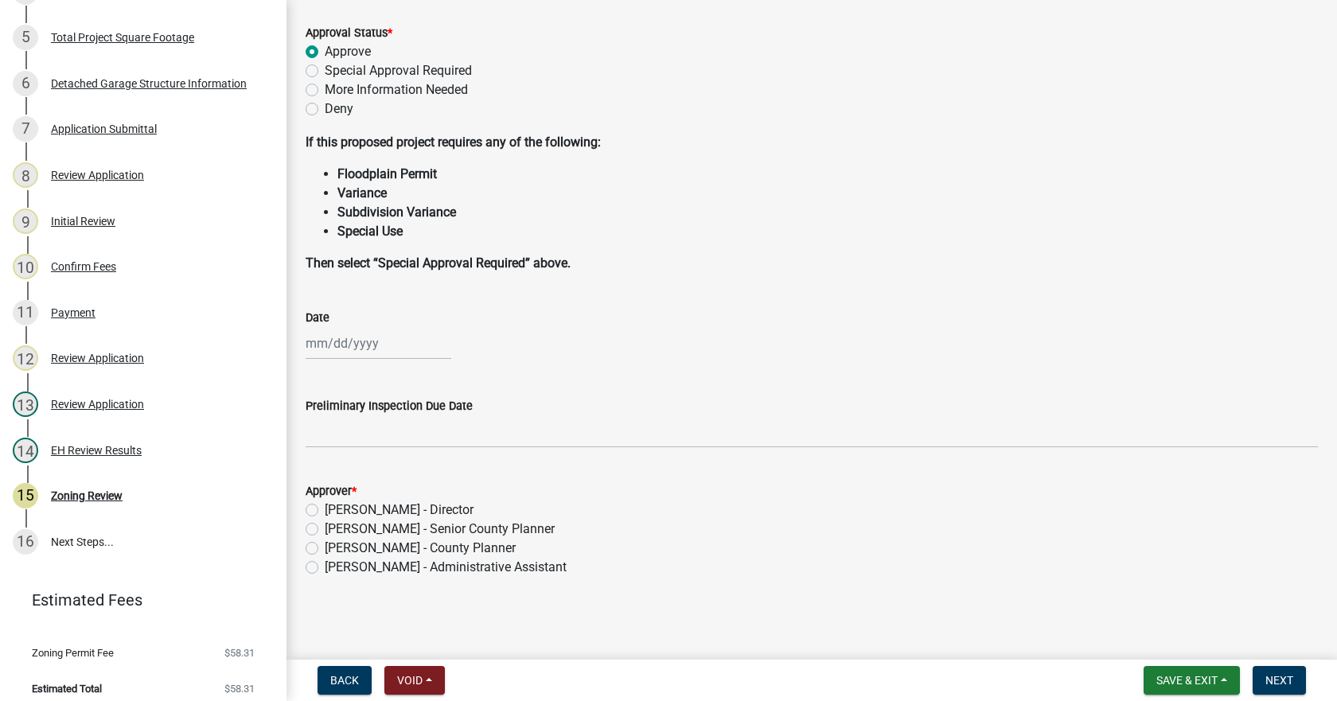
select select "9"
select select "2025"
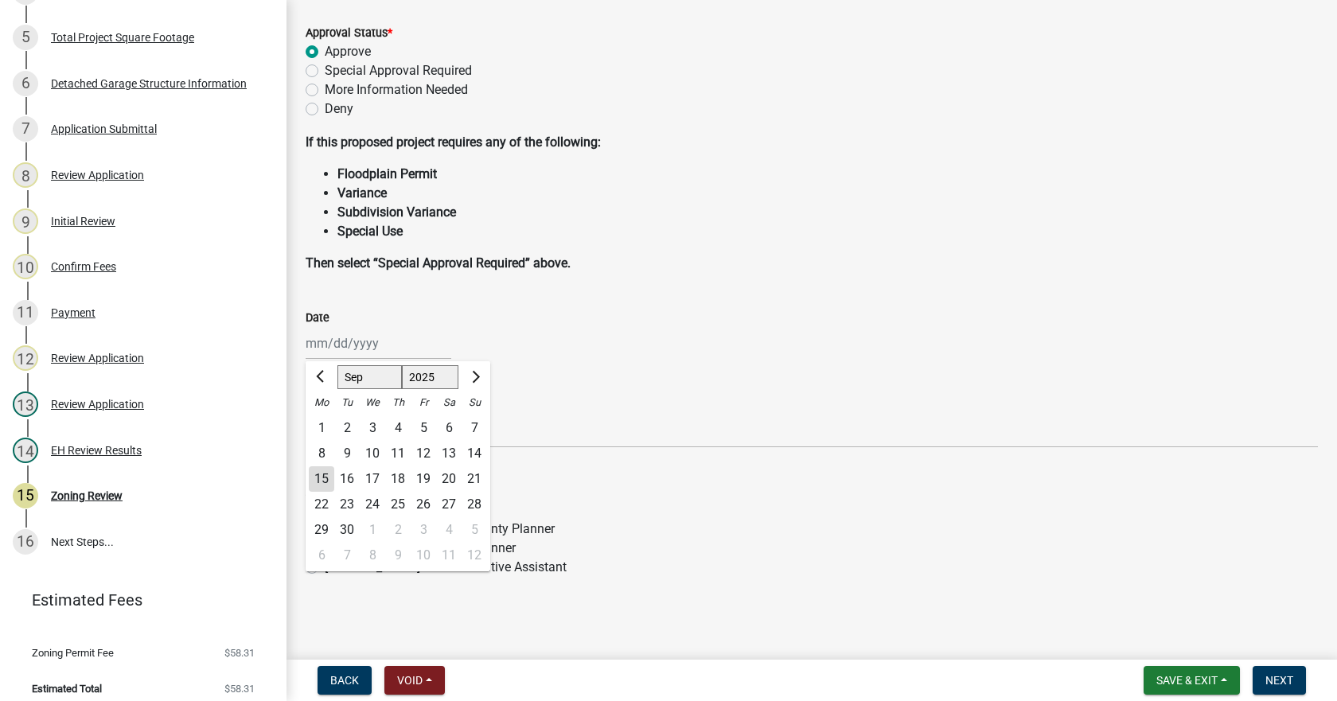
click at [349, 352] on div "[PERSON_NAME] Feb Mar Apr [PERSON_NAME][DATE] Oct Nov [DATE] 1526 1527 1528 152…" at bounding box center [379, 343] width 146 height 33
click at [321, 478] on div "15" at bounding box center [321, 478] width 25 height 25
type input "[DATE]"
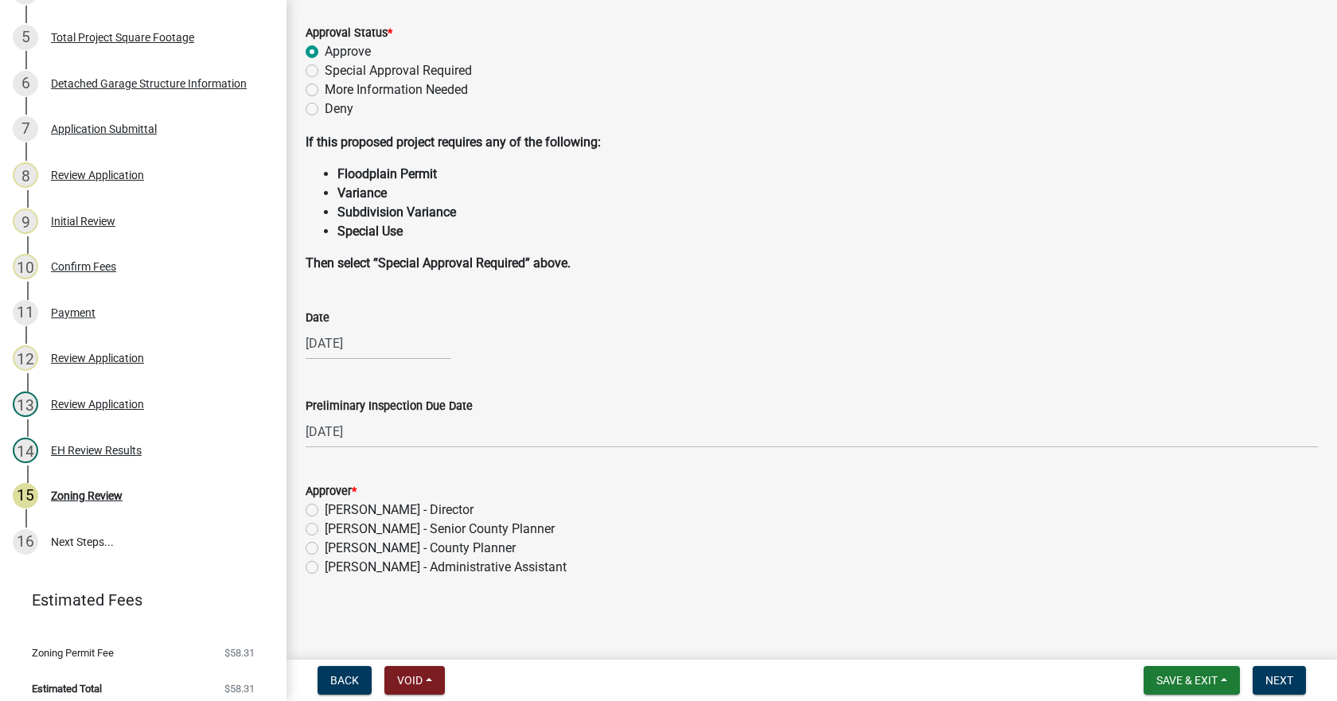
click at [325, 509] on label "[PERSON_NAME] - Director" at bounding box center [399, 509] width 149 height 19
click at [325, 509] on input "[PERSON_NAME] - Director" at bounding box center [330, 505] width 10 height 10
radio input "true"
click at [1281, 681] on span "Next" at bounding box center [1279, 680] width 28 height 13
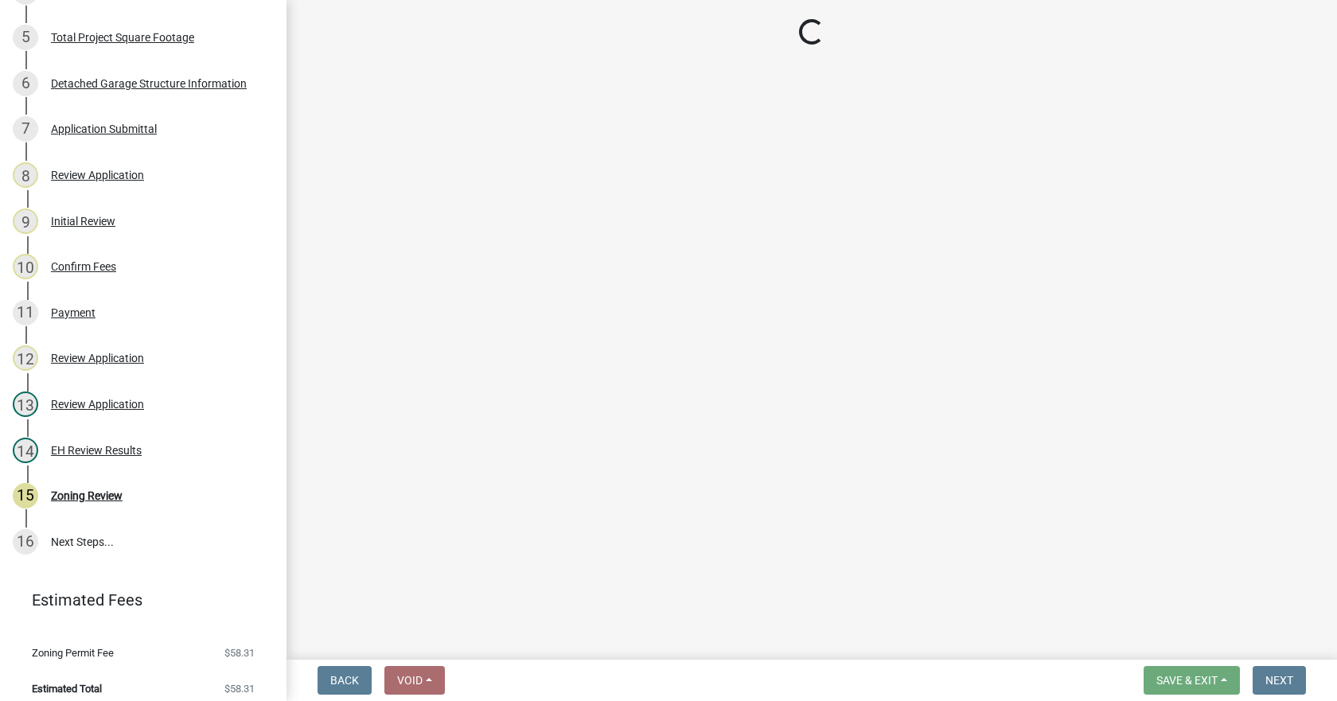
scroll to position [627, 0]
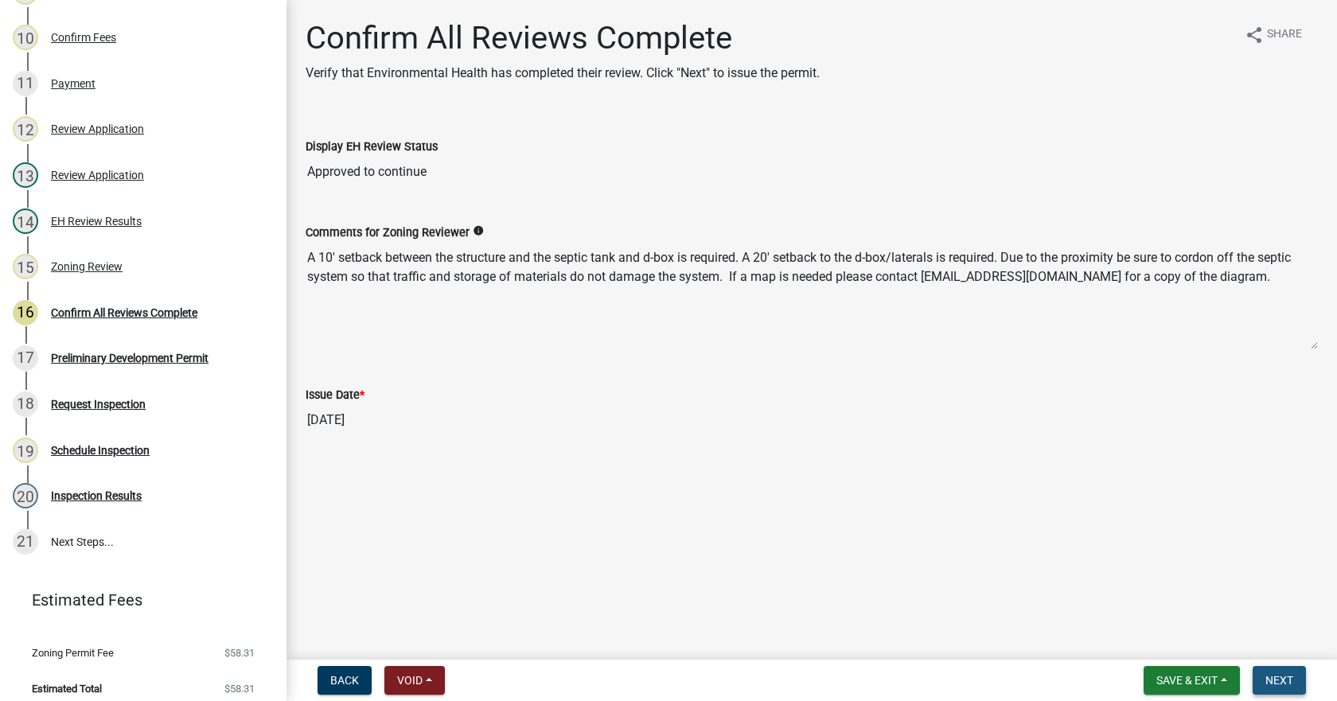
click at [1285, 687] on button "Next" at bounding box center [1278, 680] width 53 height 29
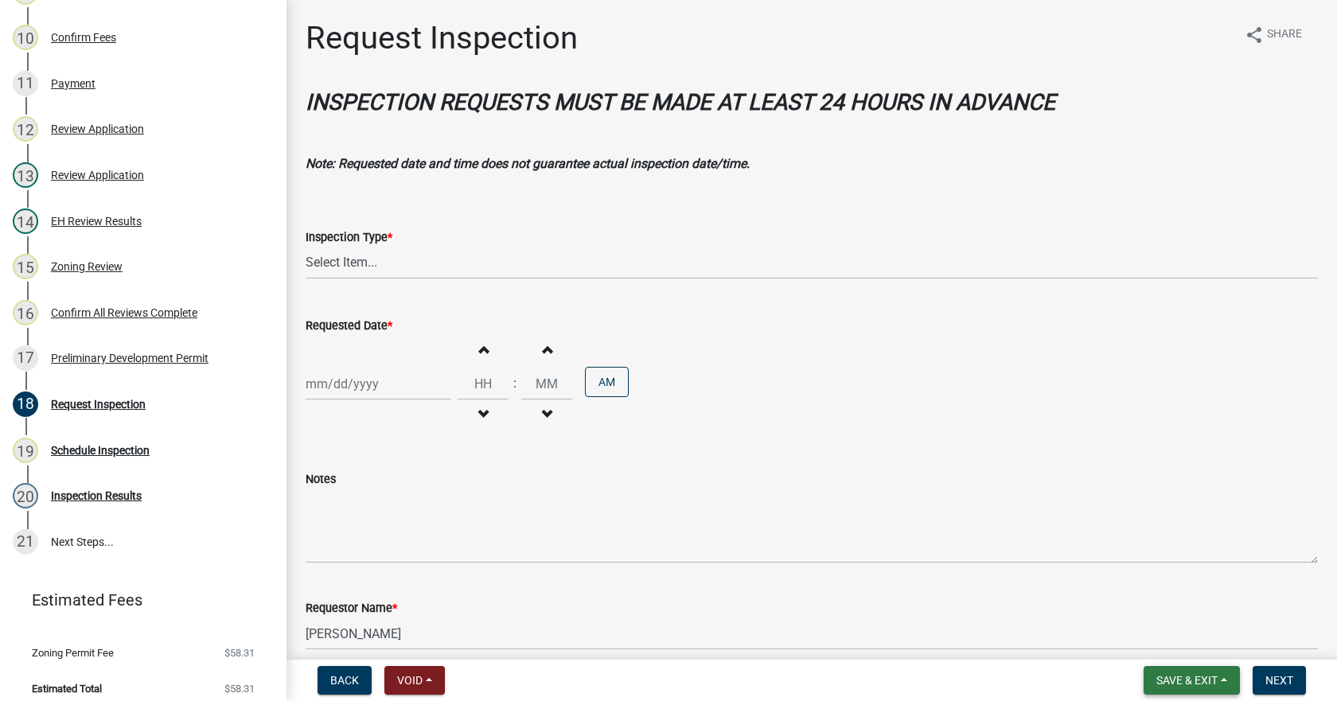
click at [1163, 680] on span "Save & Exit" at bounding box center [1186, 680] width 61 height 13
click at [1141, 634] on button "Save & Exit" at bounding box center [1175, 639] width 127 height 38
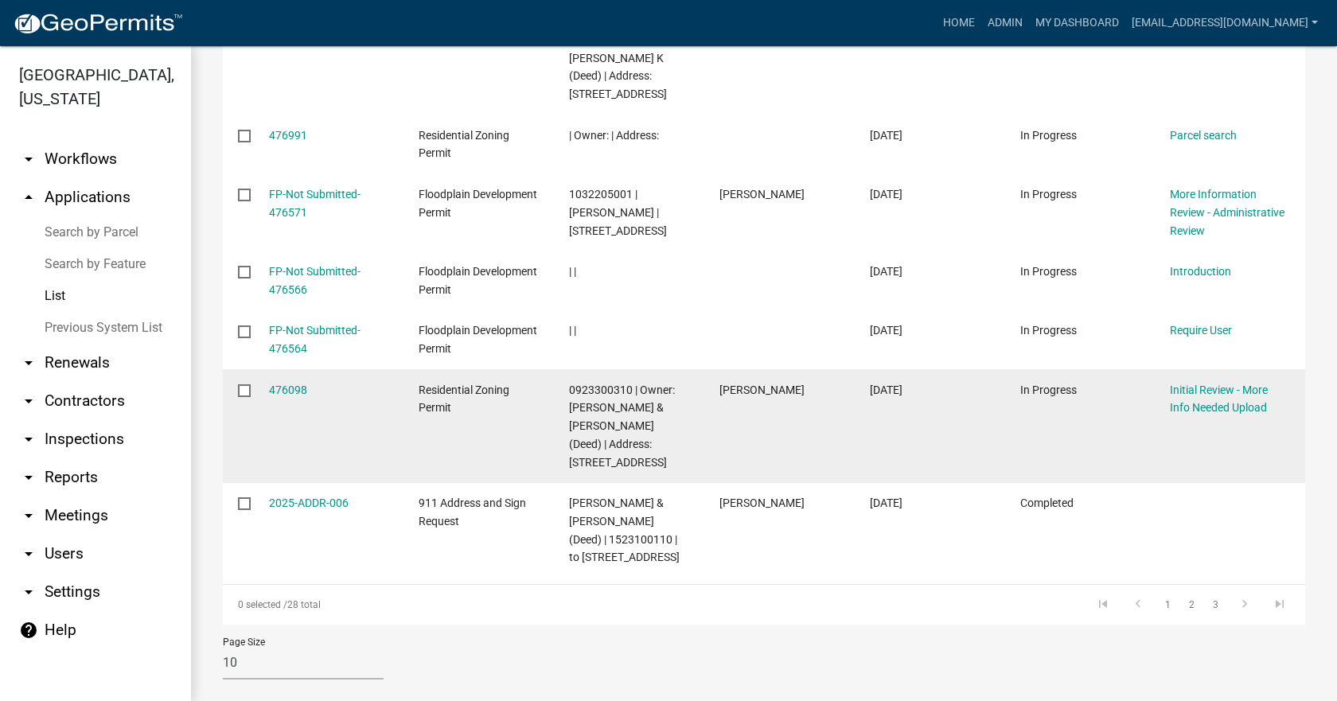
scroll to position [621, 0]
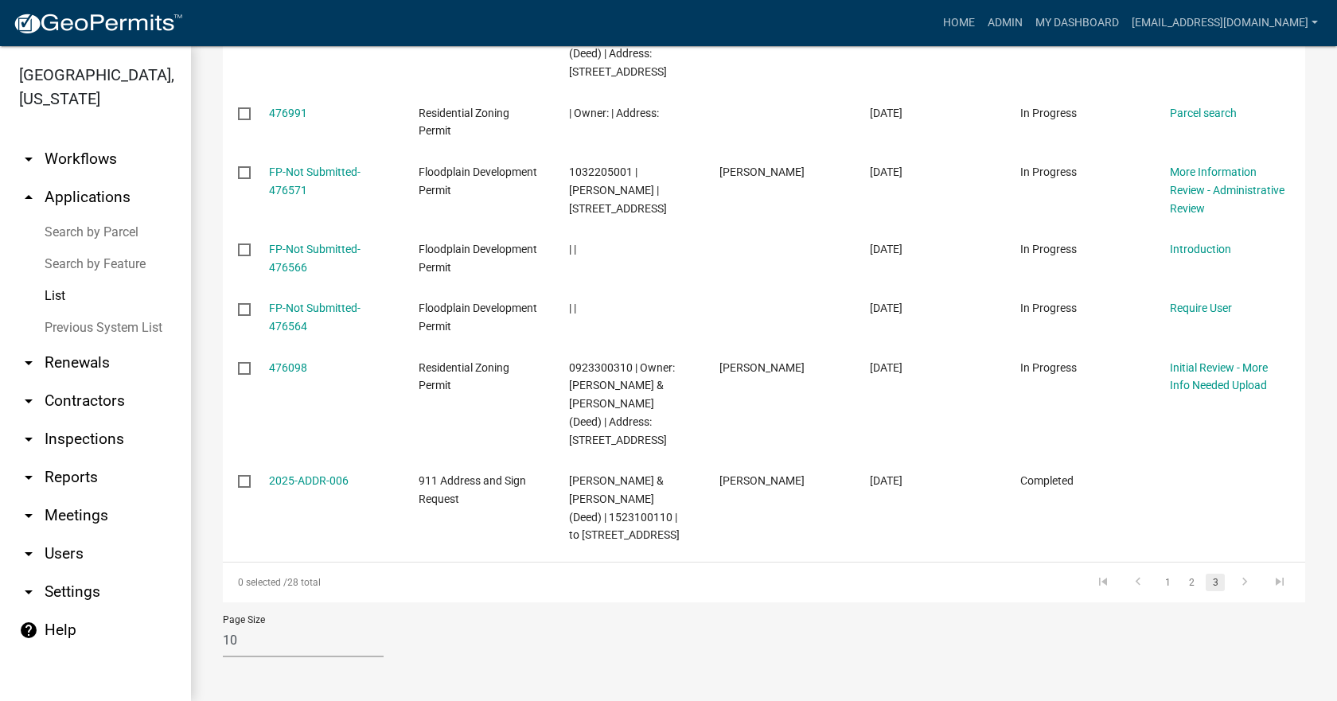
click at [1205, 583] on link "3" at bounding box center [1214, 583] width 19 height 18
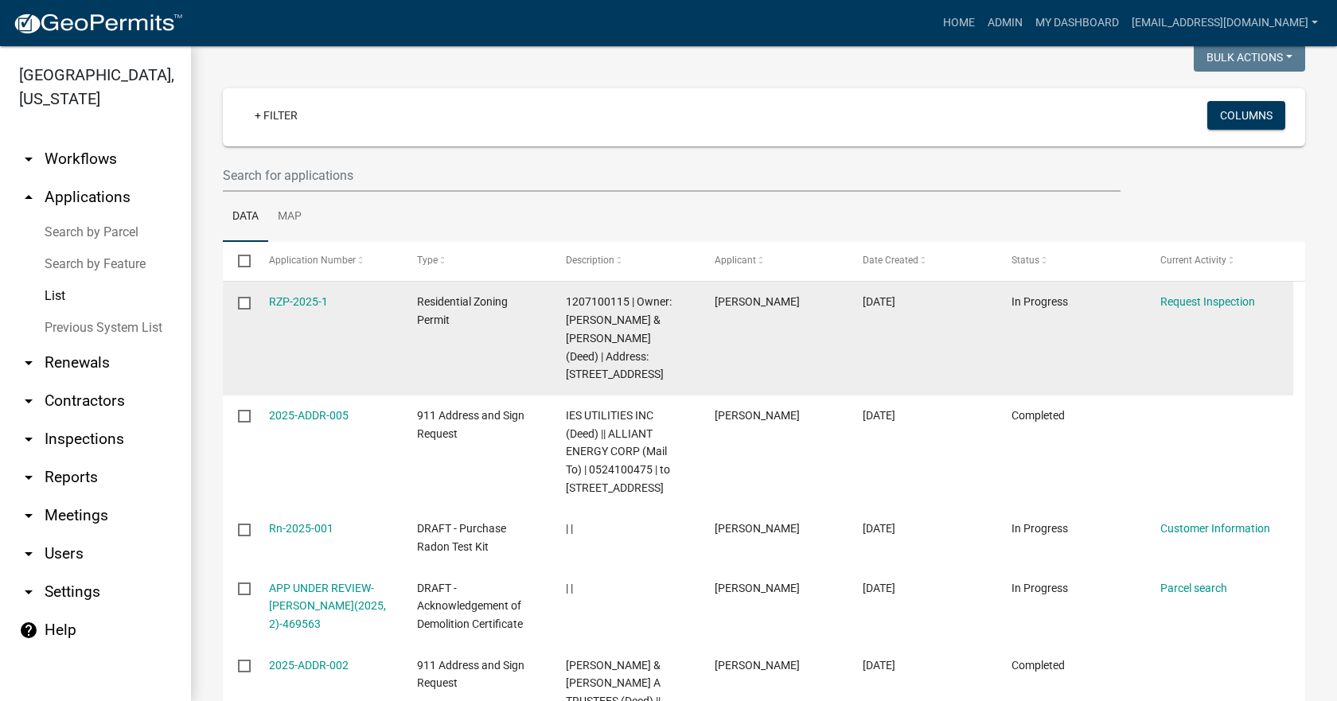
scroll to position [64, 0]
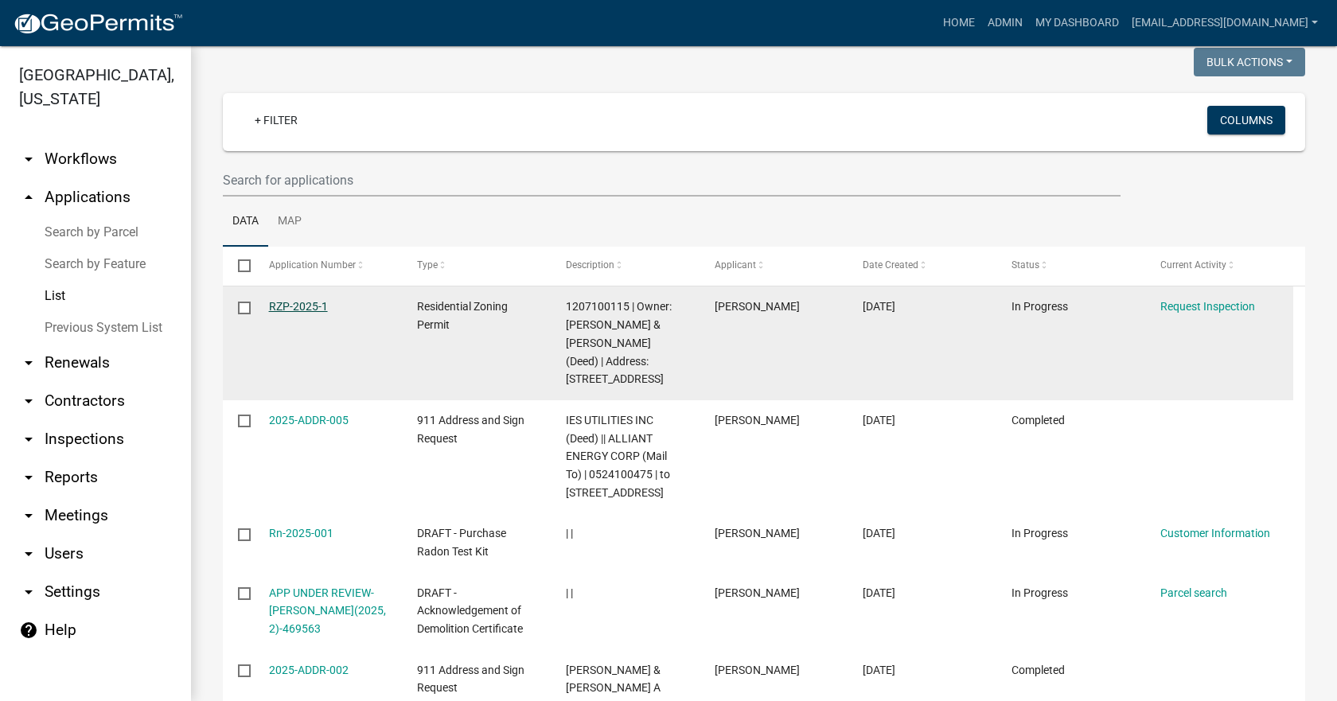
click at [298, 305] on link "RZP-2025-1" at bounding box center [298, 306] width 59 height 13
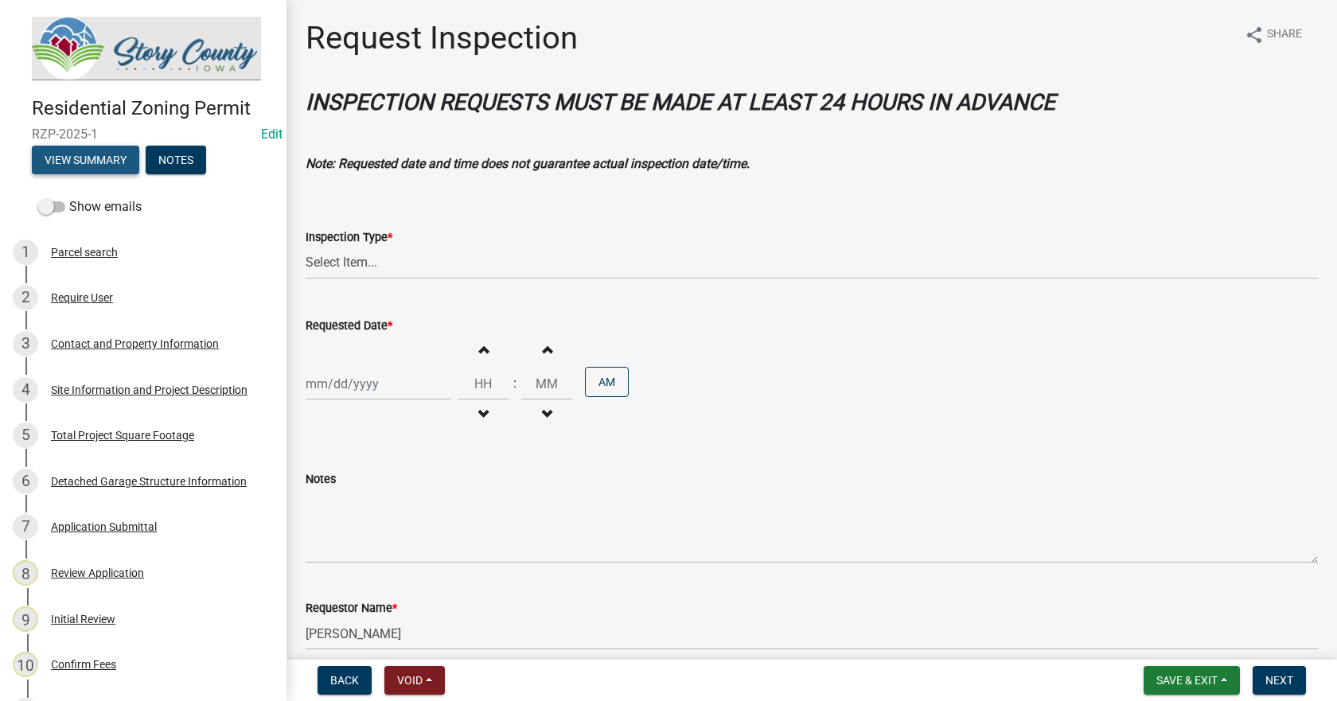
click at [84, 148] on button "View Summary" at bounding box center [85, 160] width 107 height 29
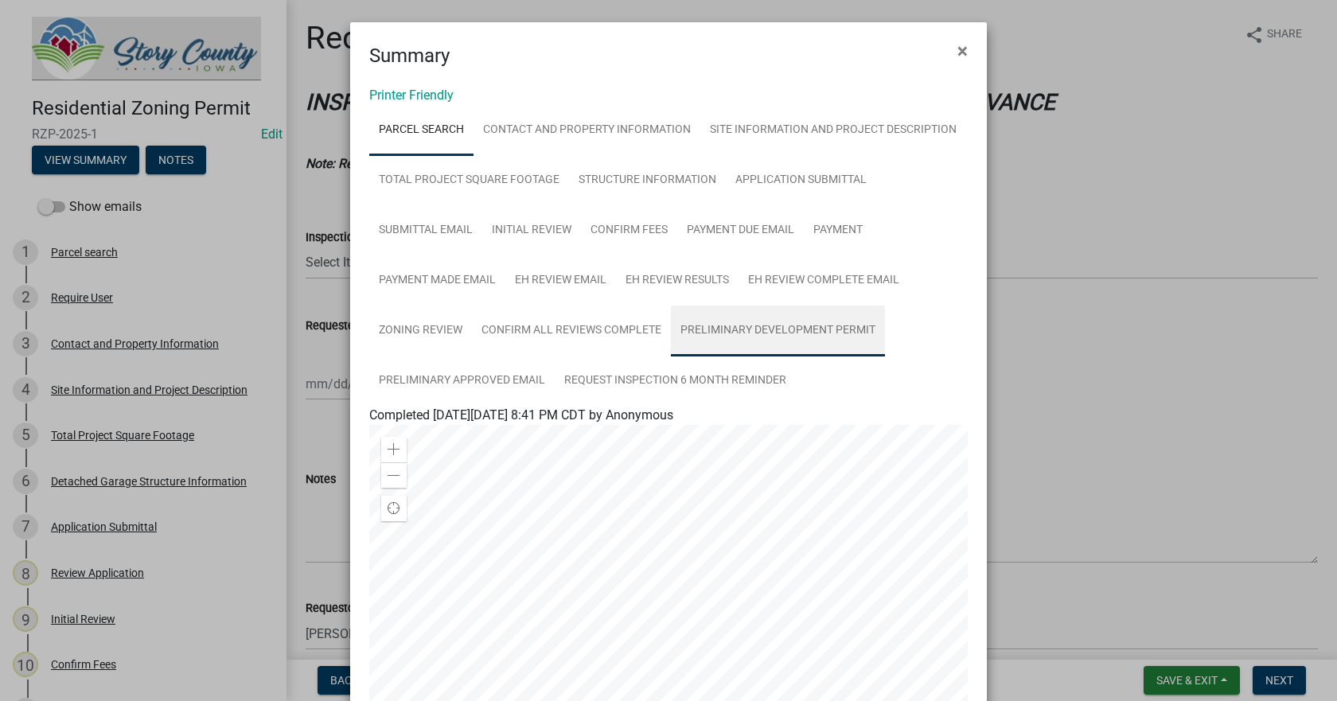
click at [713, 325] on link "Preliminary Development Permit" at bounding box center [778, 331] width 214 height 51
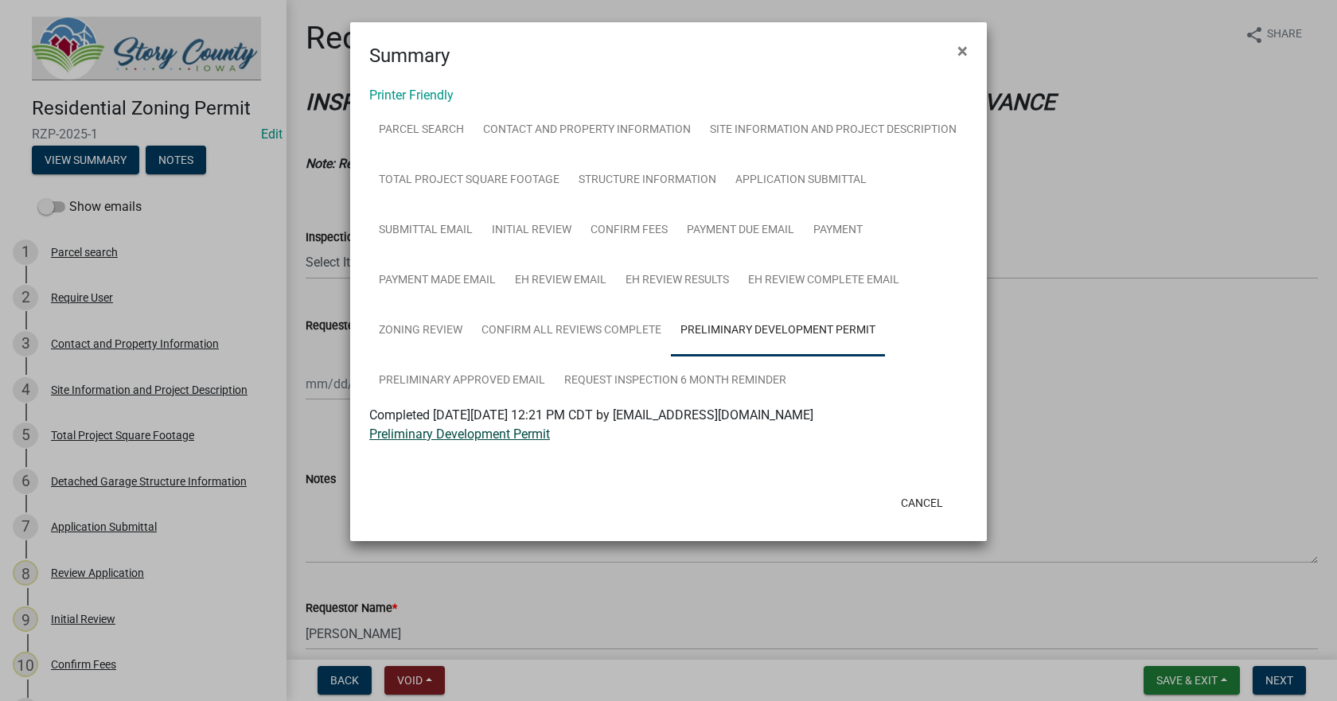
click at [470, 437] on link "Preliminary Development Permit" at bounding box center [459, 433] width 181 height 15
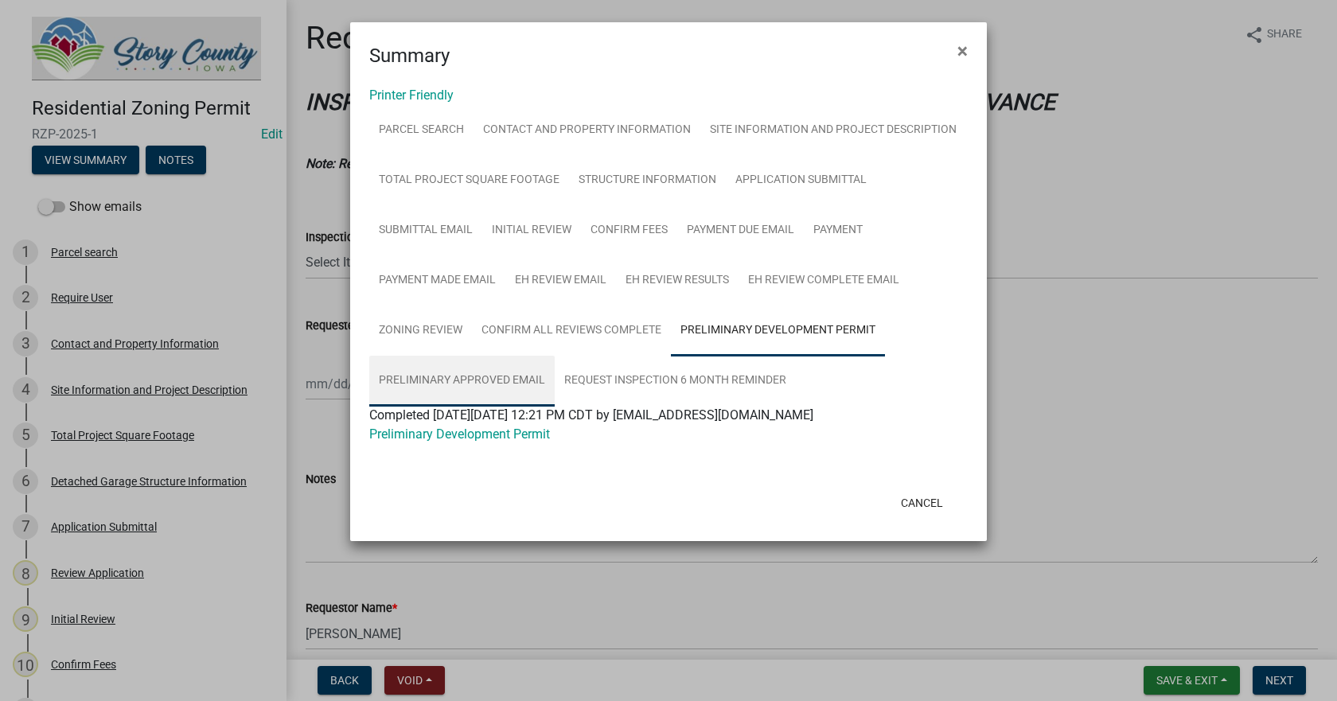
click at [477, 373] on link "Preliminary Approved Email" at bounding box center [461, 381] width 185 height 51
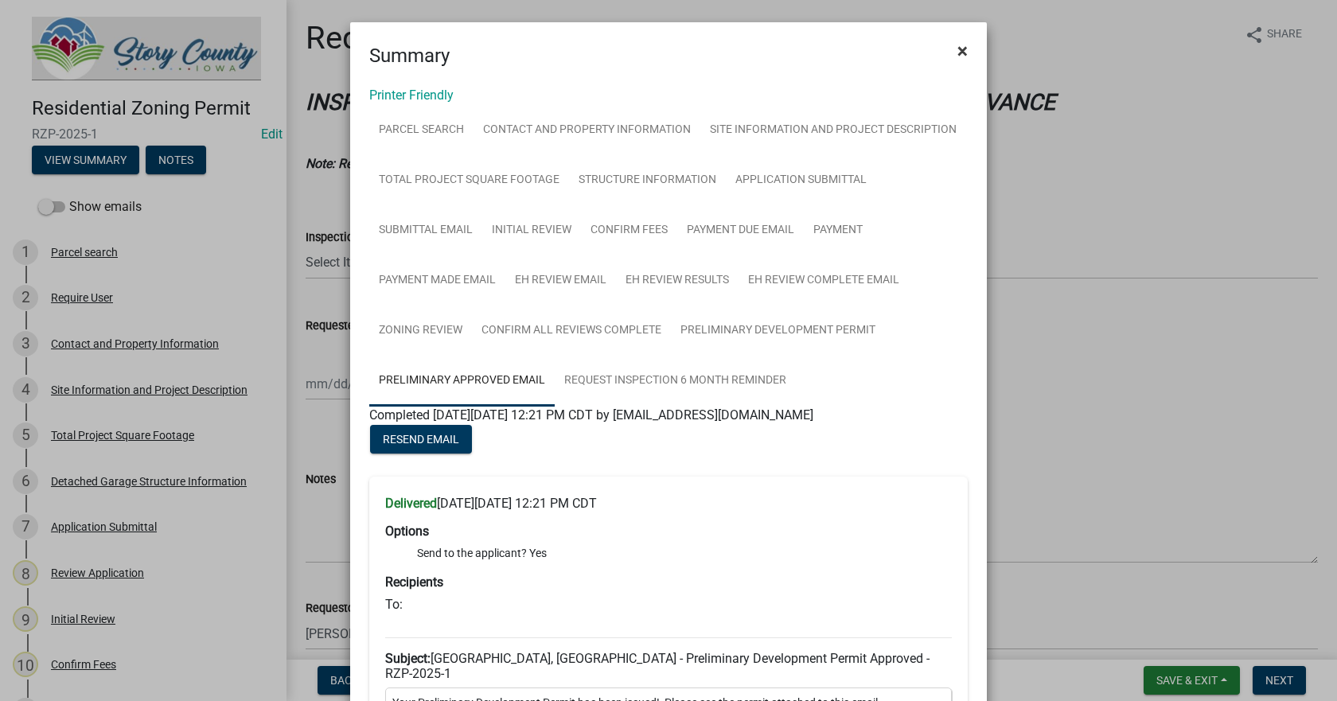
click at [960, 52] on span "×" at bounding box center [962, 51] width 10 height 22
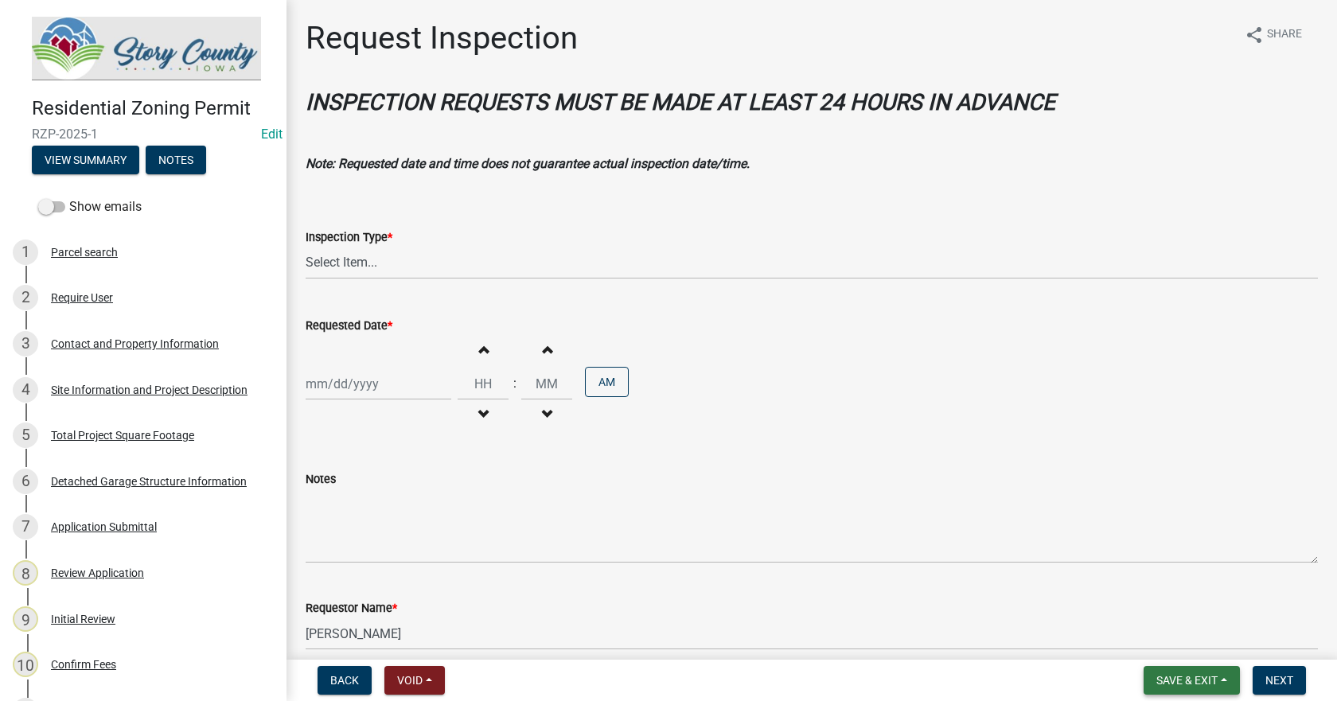
click at [1212, 681] on span "Save & Exit" at bounding box center [1186, 680] width 61 height 13
click at [1171, 638] on button "Save & Exit" at bounding box center [1175, 639] width 127 height 38
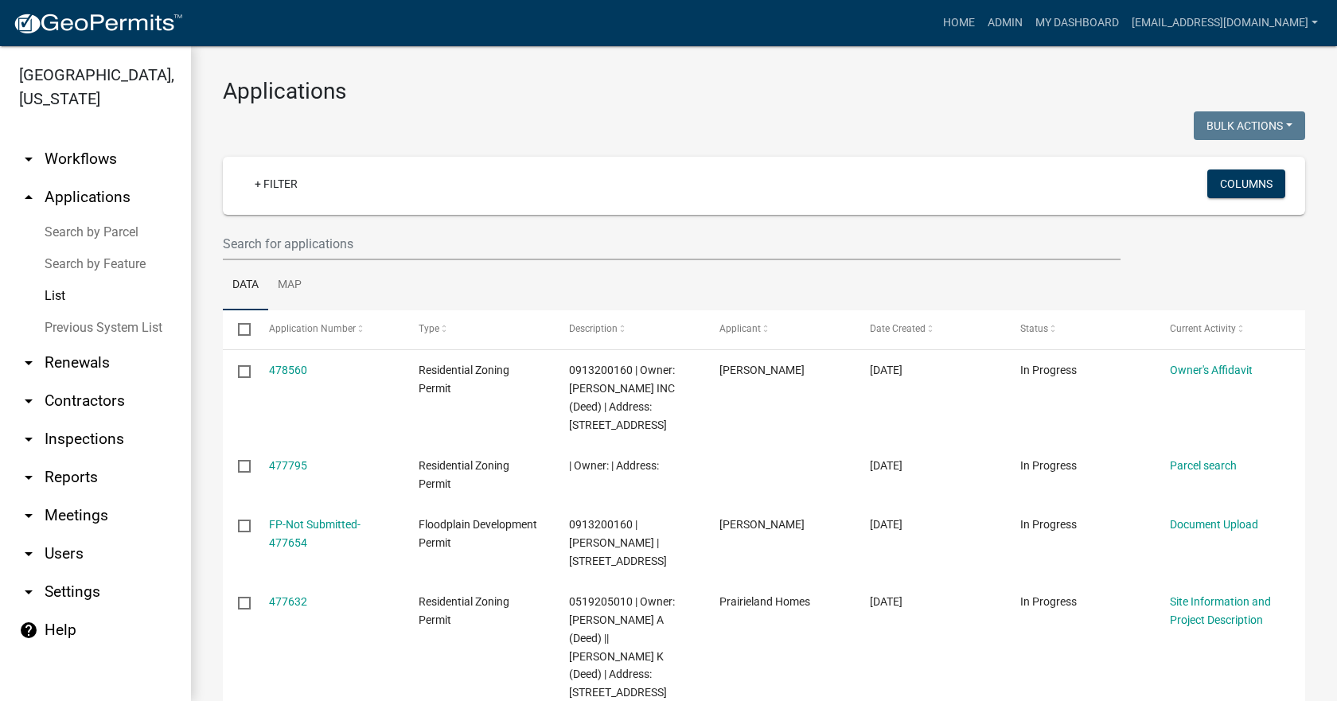
click at [76, 458] on link "arrow_drop_down Reports" at bounding box center [95, 477] width 191 height 38
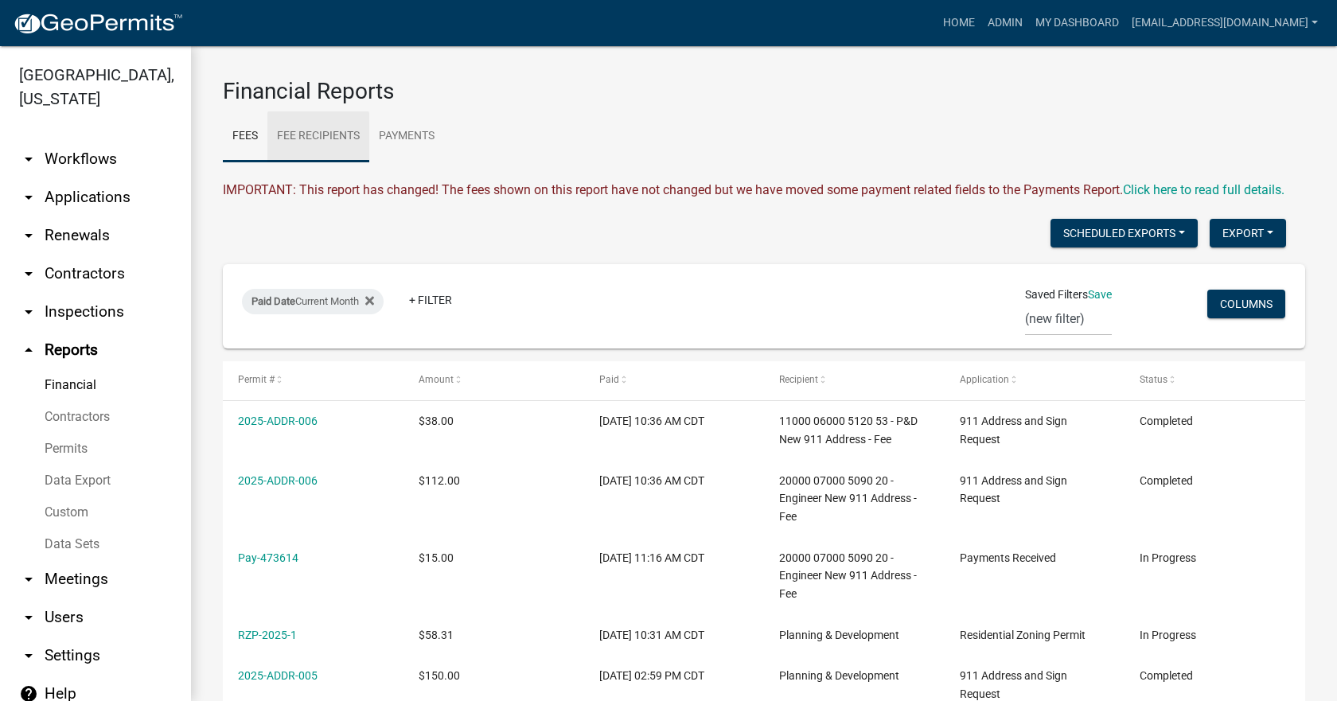
click at [324, 133] on link "Fee Recipients" at bounding box center [318, 136] width 102 height 51
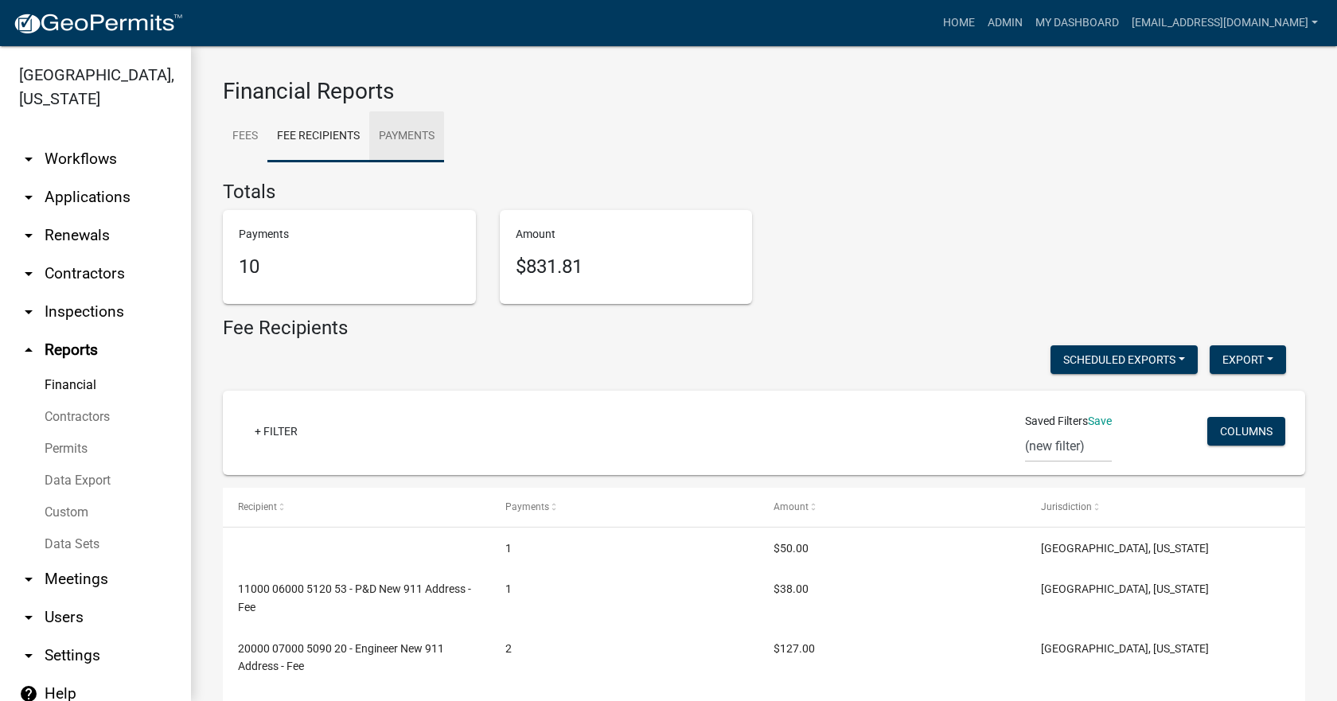
click at [415, 139] on link "Payments" at bounding box center [406, 136] width 75 height 51
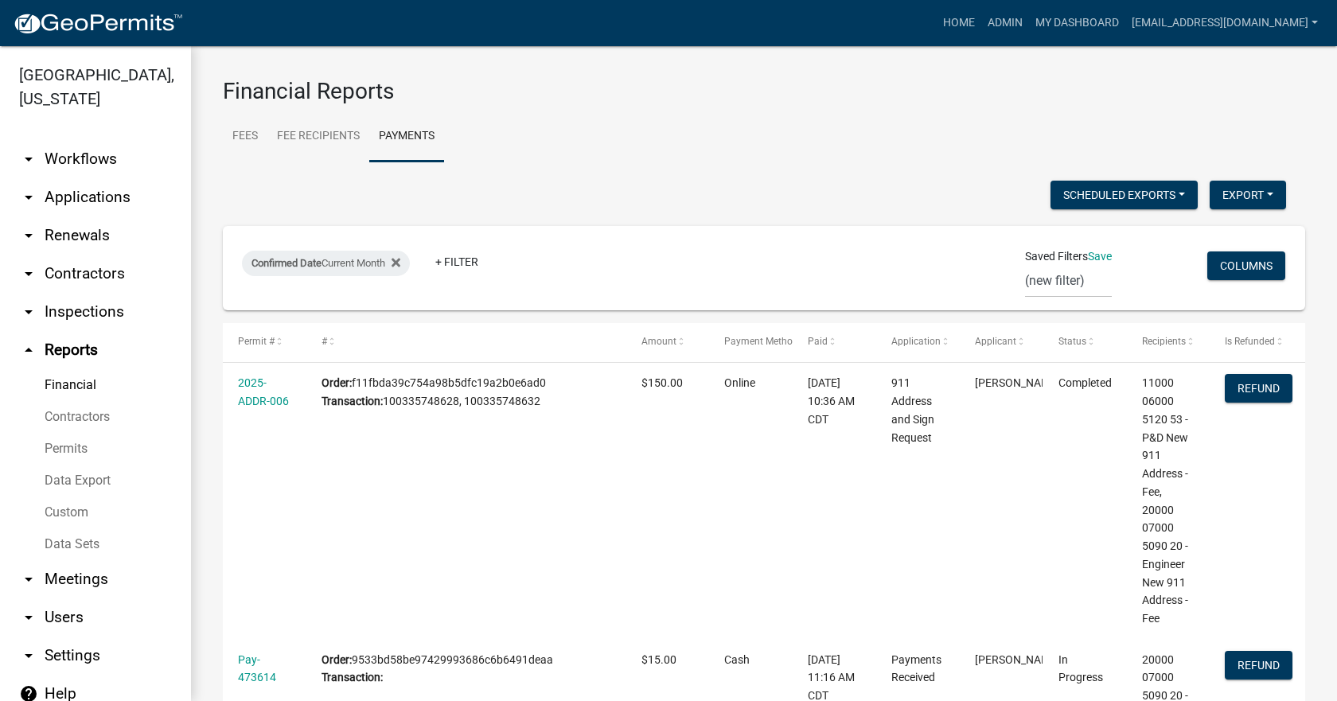
click at [75, 140] on link "arrow_drop_down Workflows" at bounding box center [95, 159] width 191 height 38
